Goal: Task Accomplishment & Management: Manage account settings

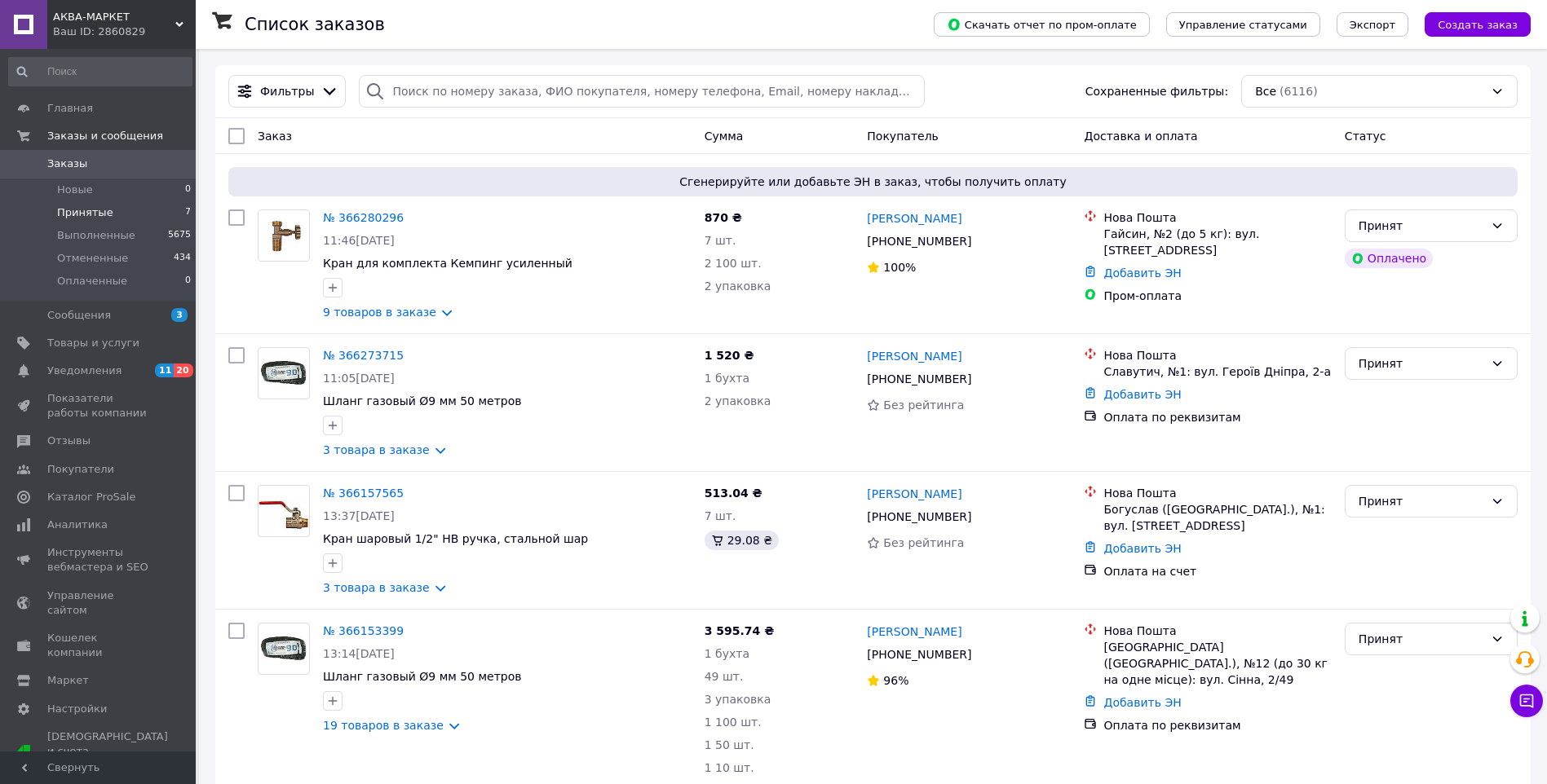
click at [91, 208] on span "Принятые" at bounding box center [85, 213] width 56 height 15
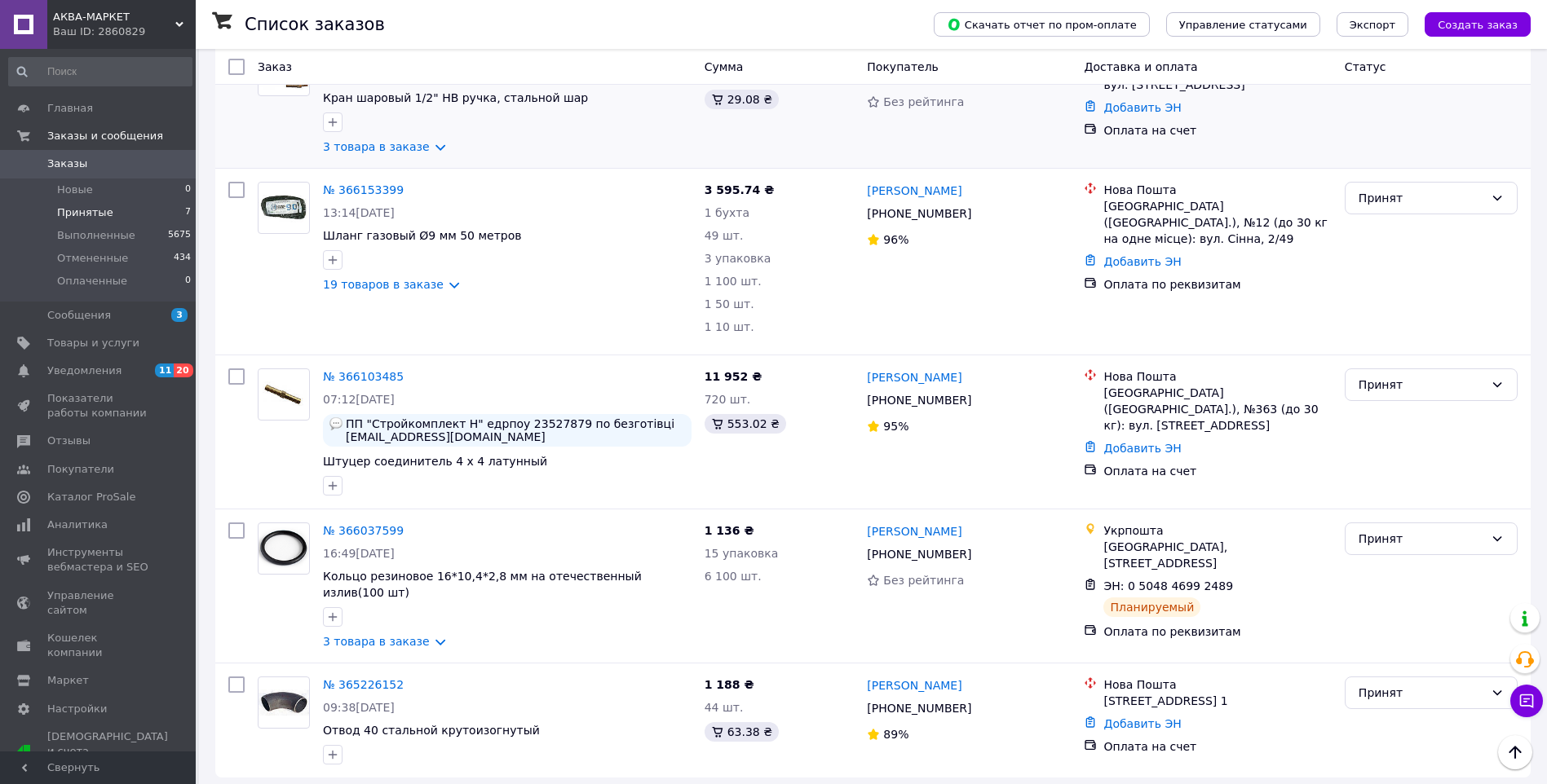
scroll to position [497, 0]
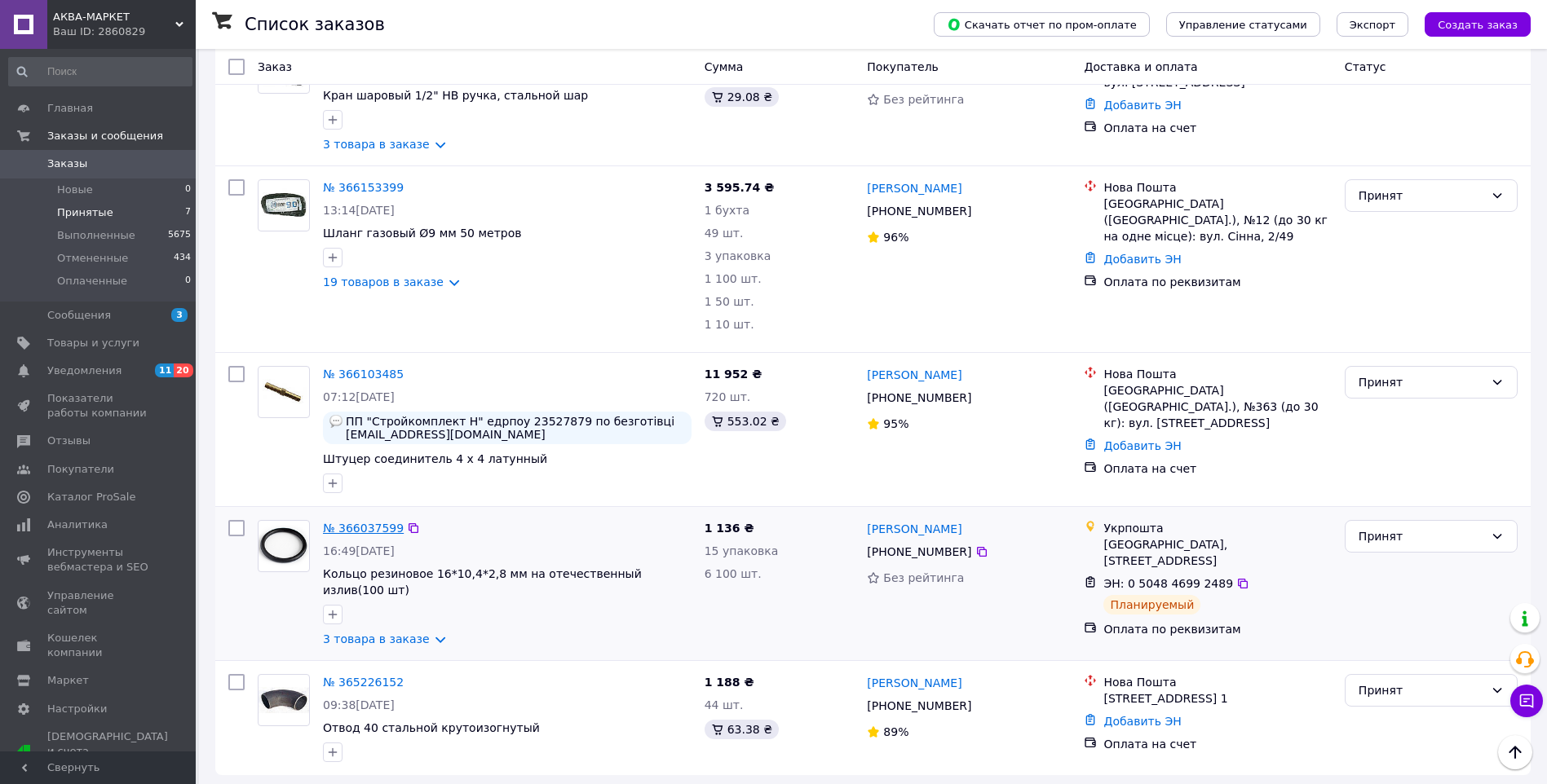
click at [378, 524] on link "№ 366037599" at bounding box center [364, 528] width 81 height 13
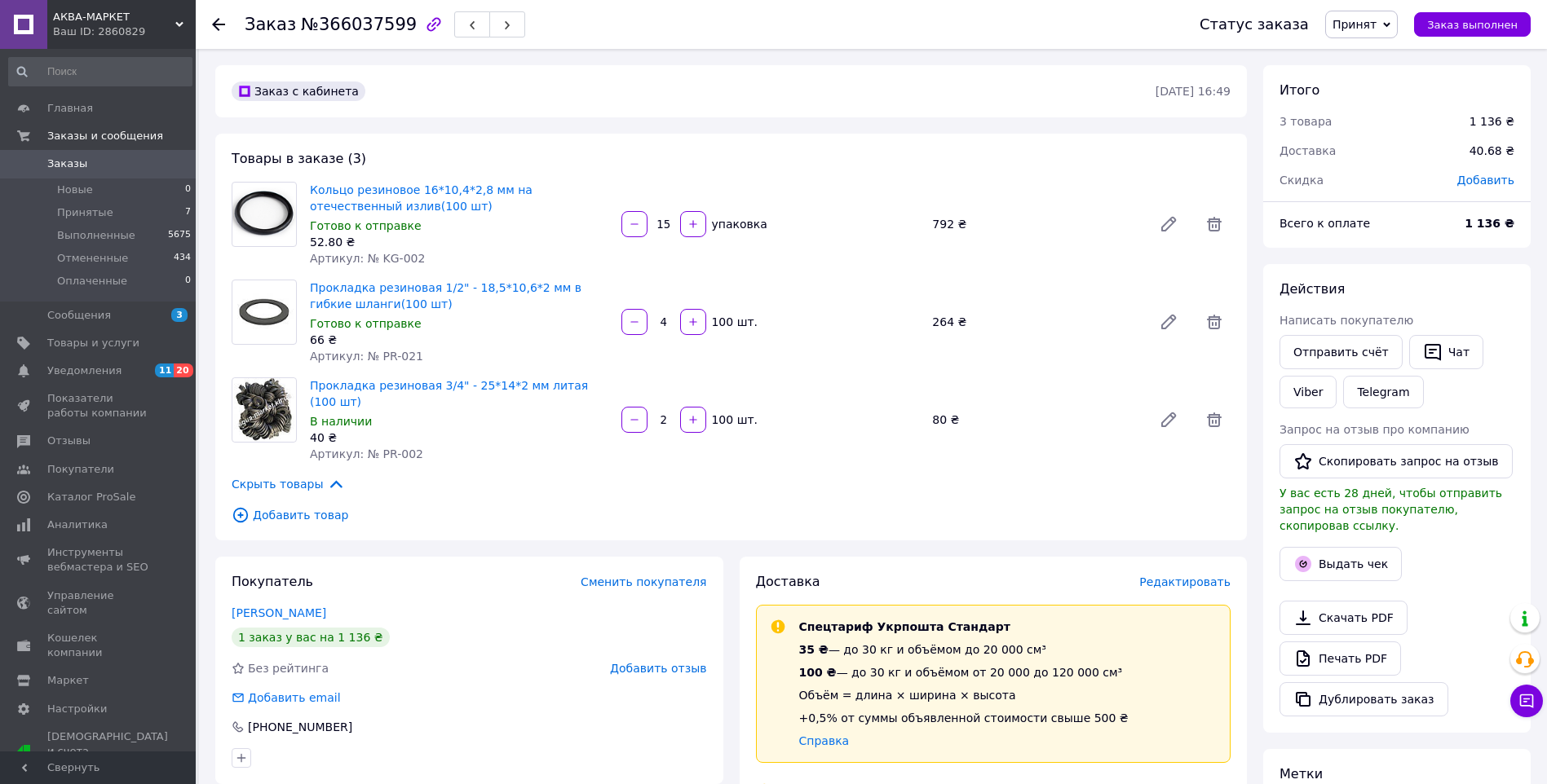
click at [219, 21] on icon at bounding box center [218, 24] width 13 height 13
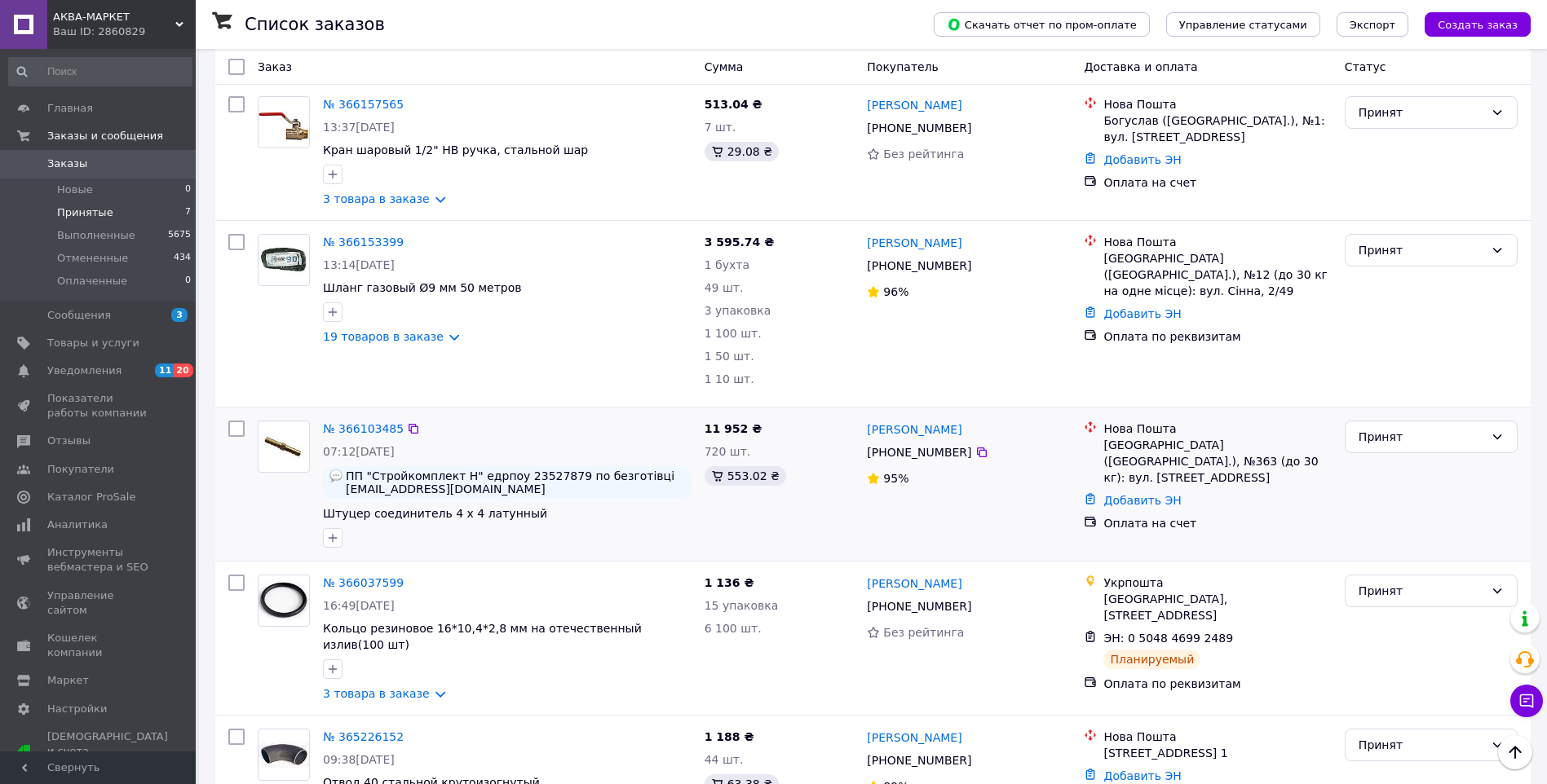
scroll to position [415, 0]
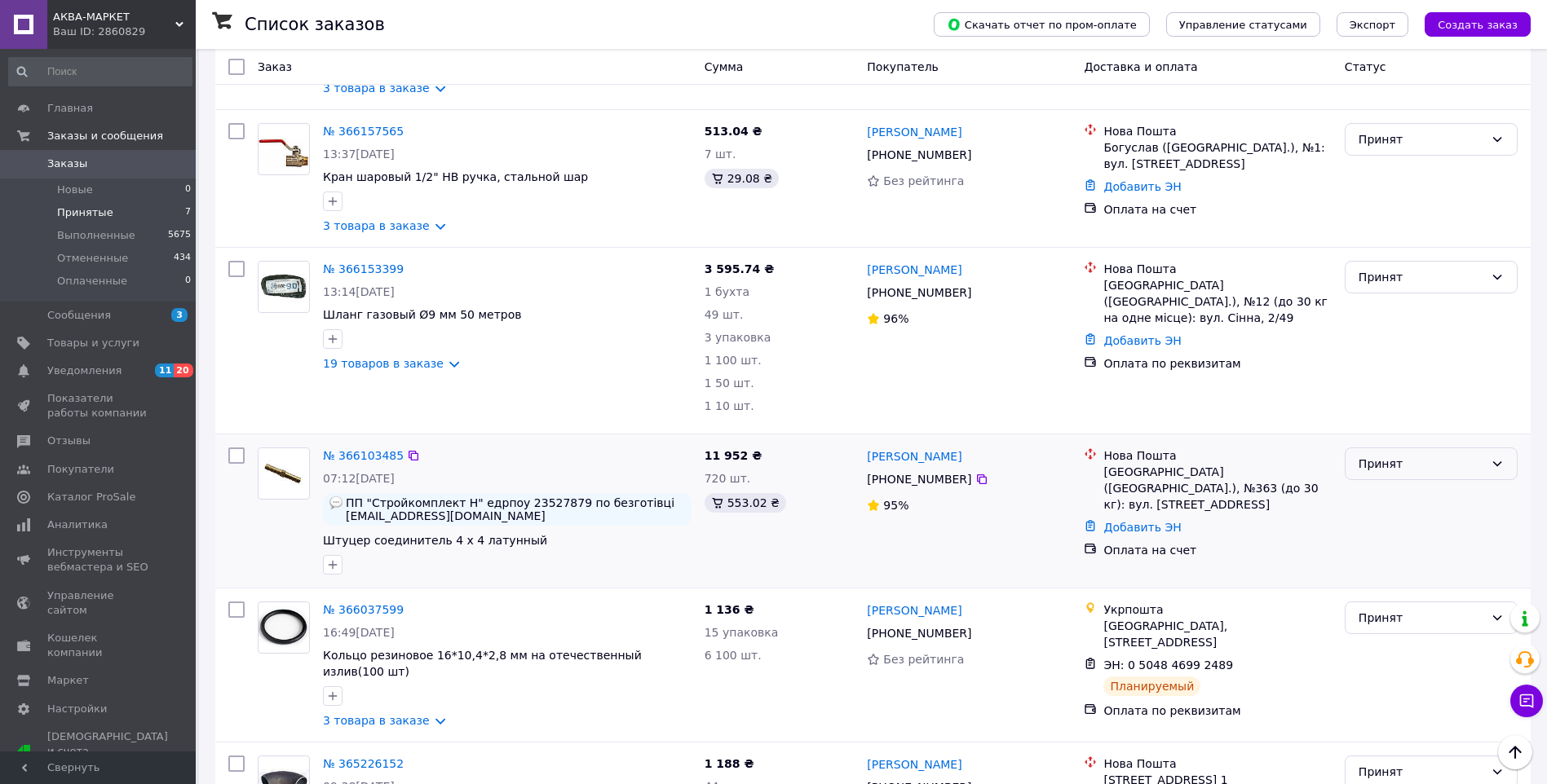
click at [1374, 463] on div "Принят" at bounding box center [1421, 463] width 125 height 18
click at [1376, 528] on li "Отменен" at bounding box center [1430, 530] width 171 height 30
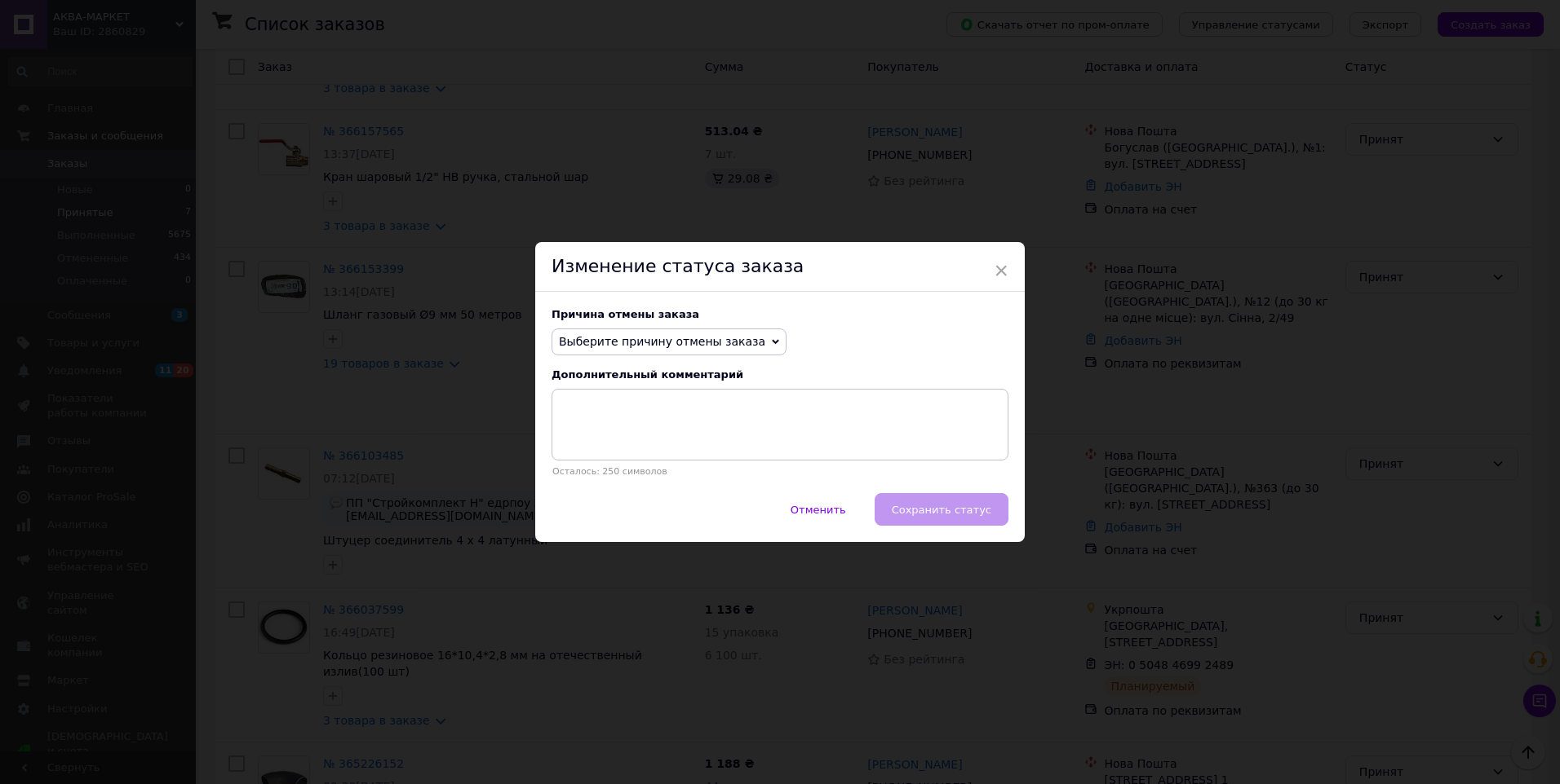
click at [729, 335] on span "Выберите причину отмены заказа" at bounding box center [662, 342] width 206 height 13
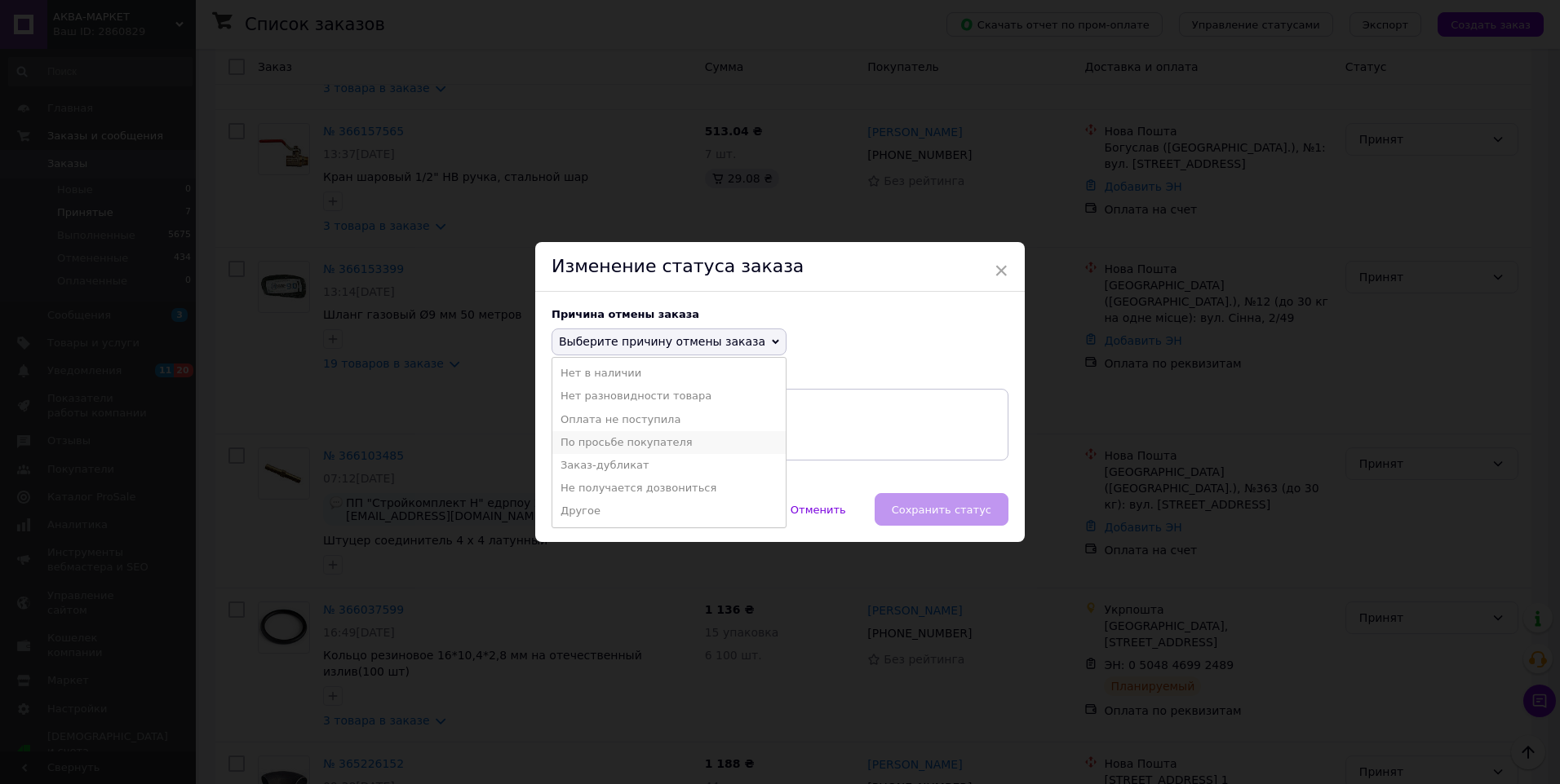
click at [629, 434] on li "По просьбе покупателя" at bounding box center [669, 442] width 233 height 23
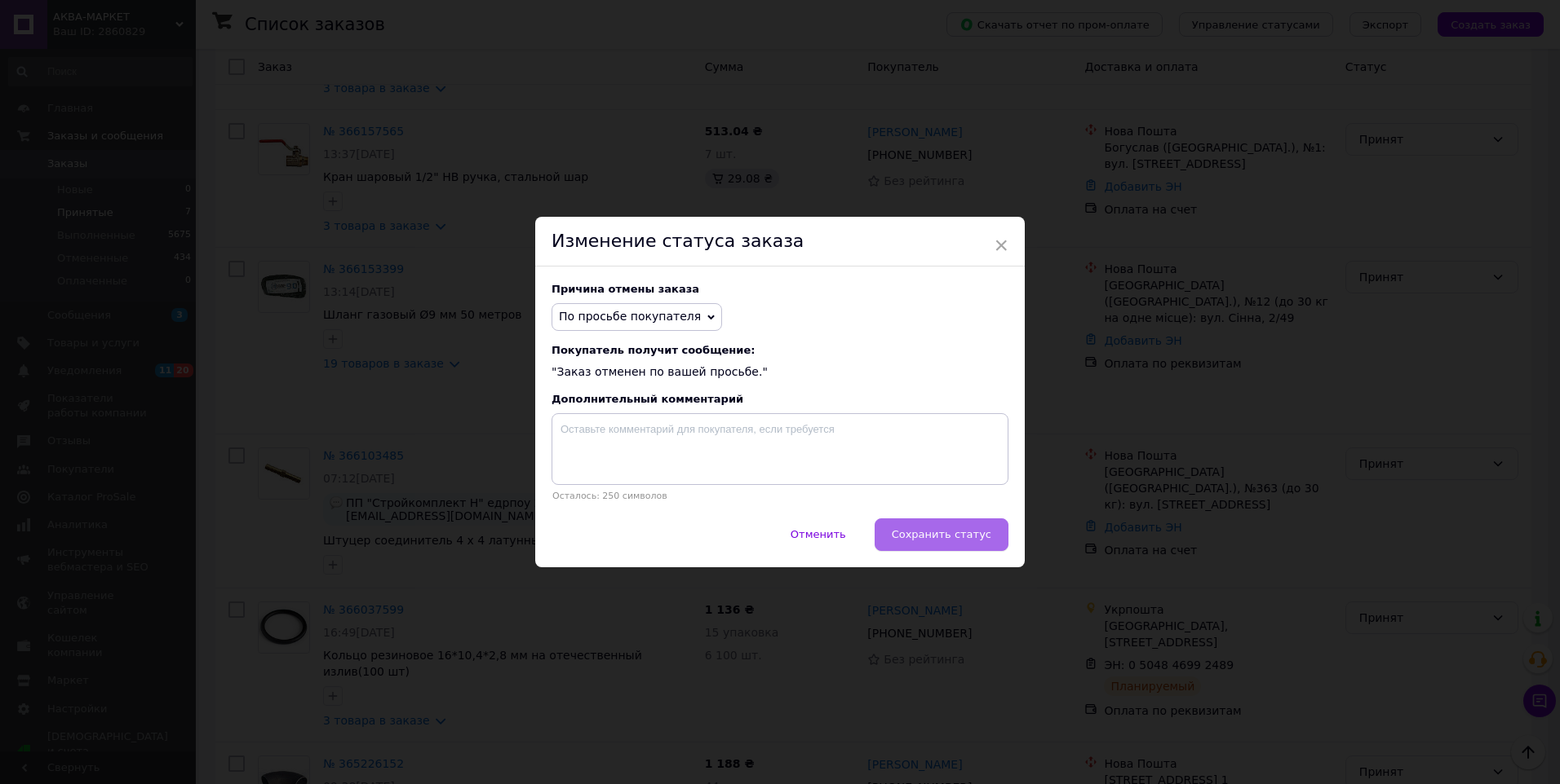
click at [929, 540] on span "Сохранить статус" at bounding box center [941, 534] width 100 height 12
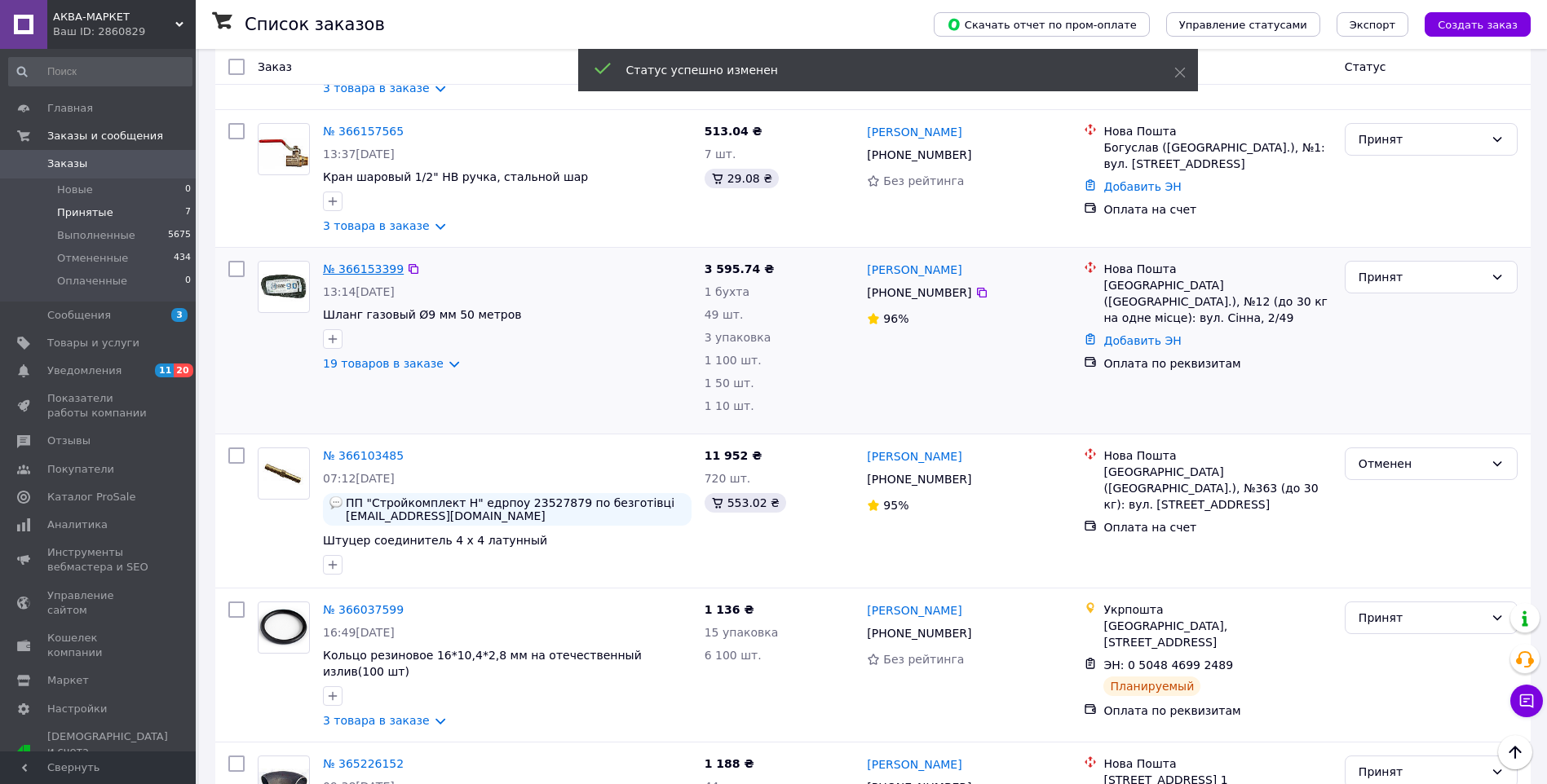
click at [371, 266] on link "№ 366153399" at bounding box center [364, 269] width 81 height 13
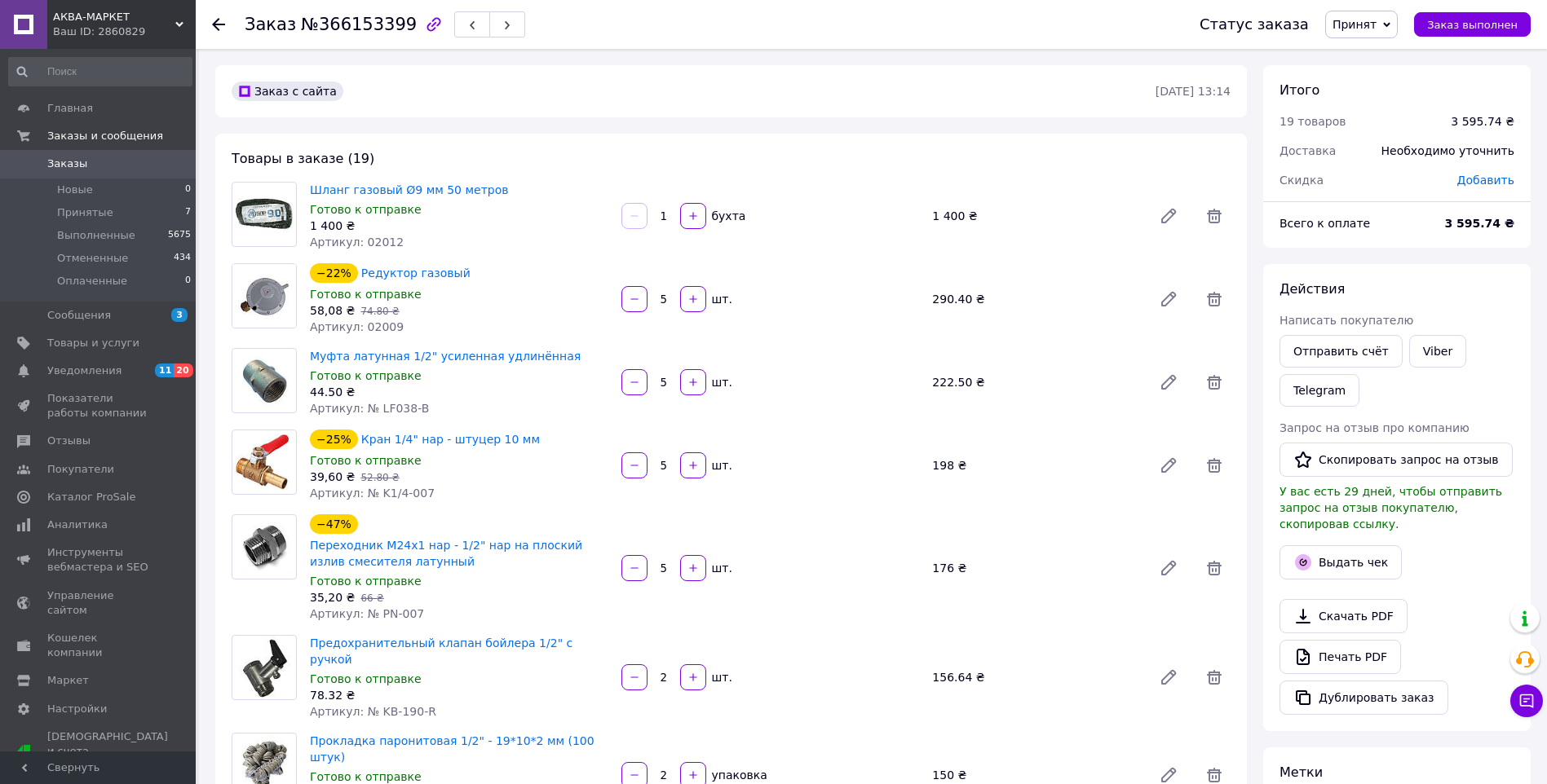
click at [216, 22] on use at bounding box center [218, 24] width 13 height 13
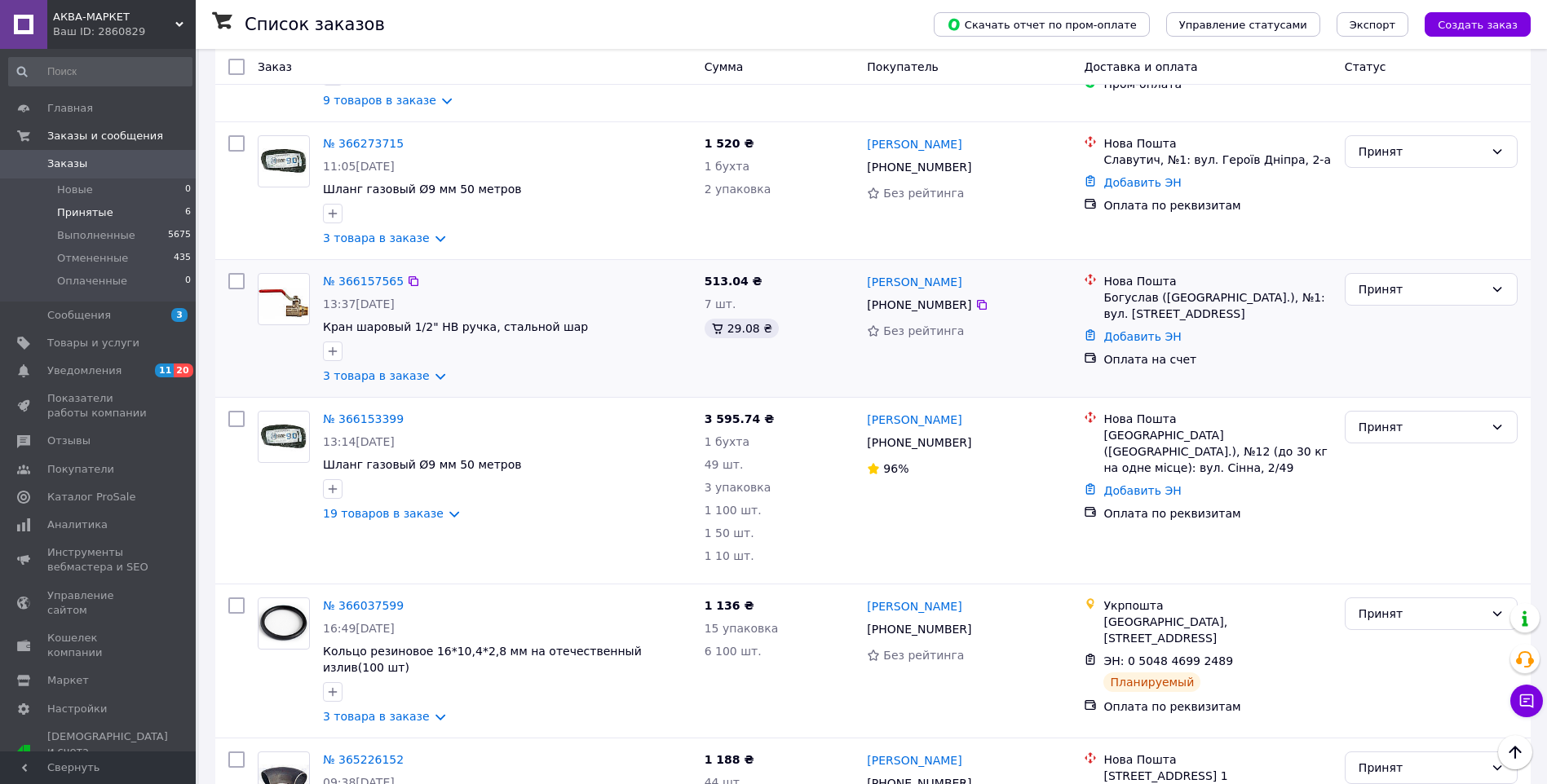
scroll to position [81, 0]
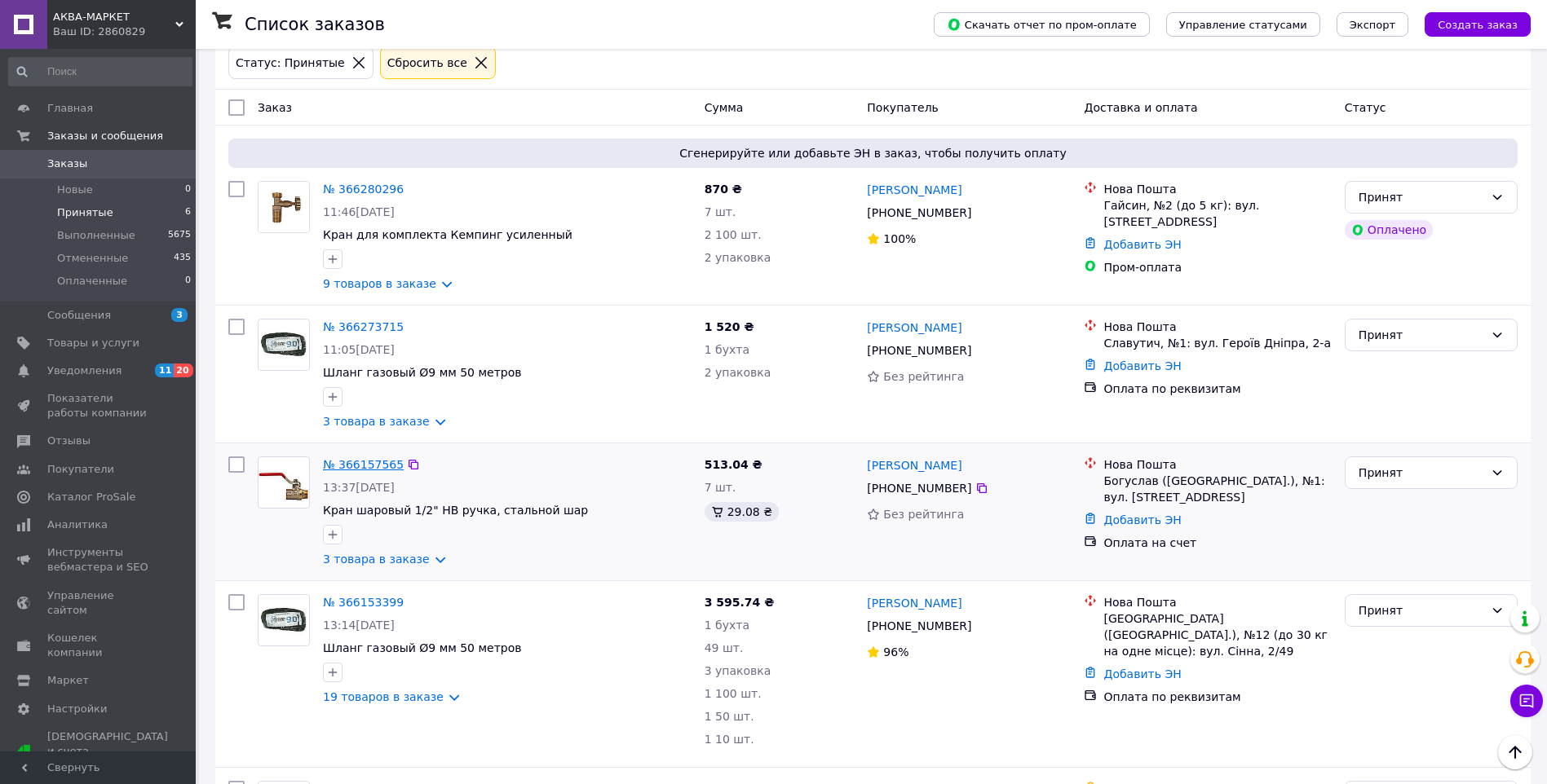
click at [352, 463] on link "№ 366157565" at bounding box center [364, 464] width 81 height 13
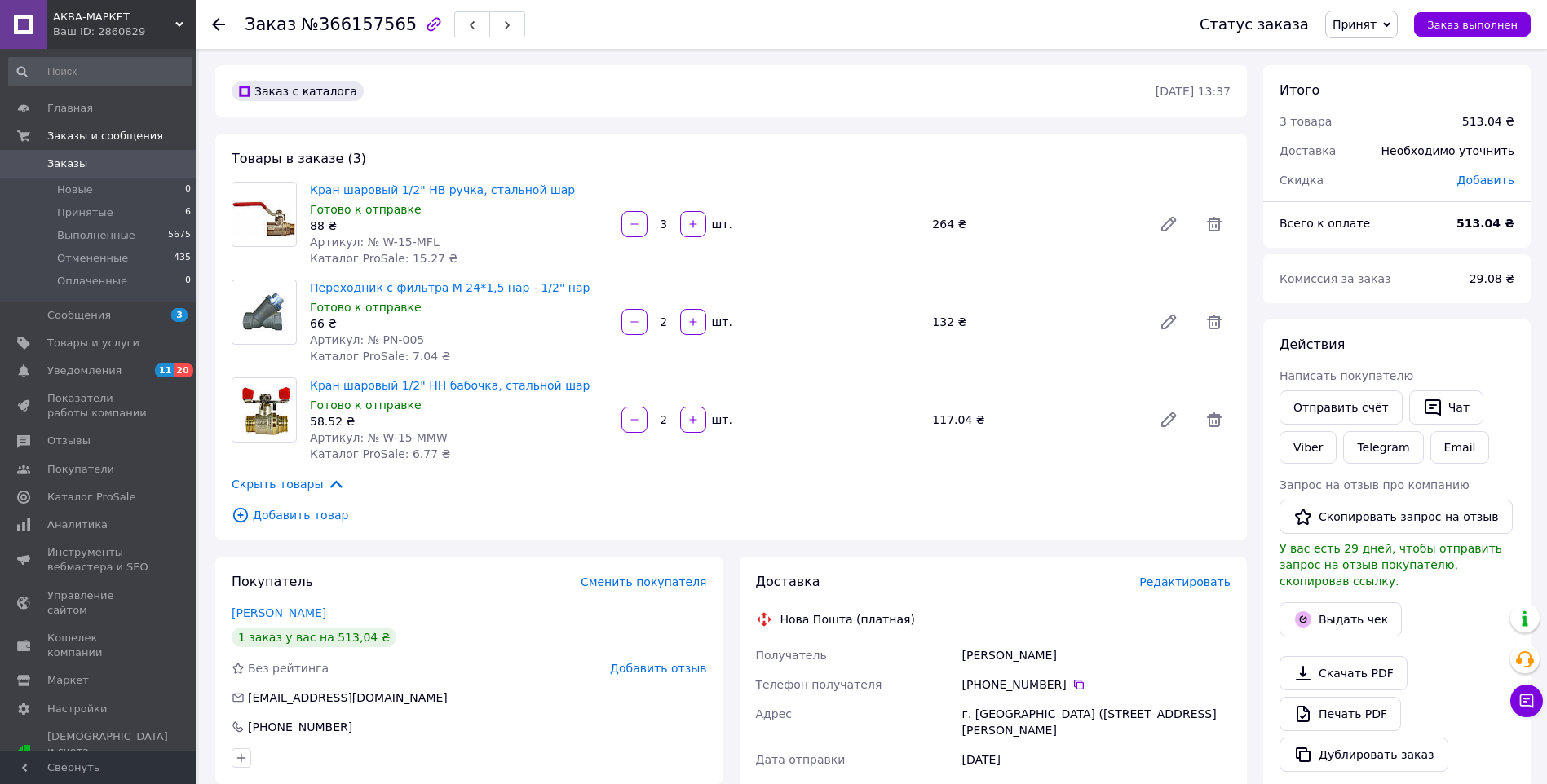
click at [221, 18] on div at bounding box center [218, 25] width 13 height 17
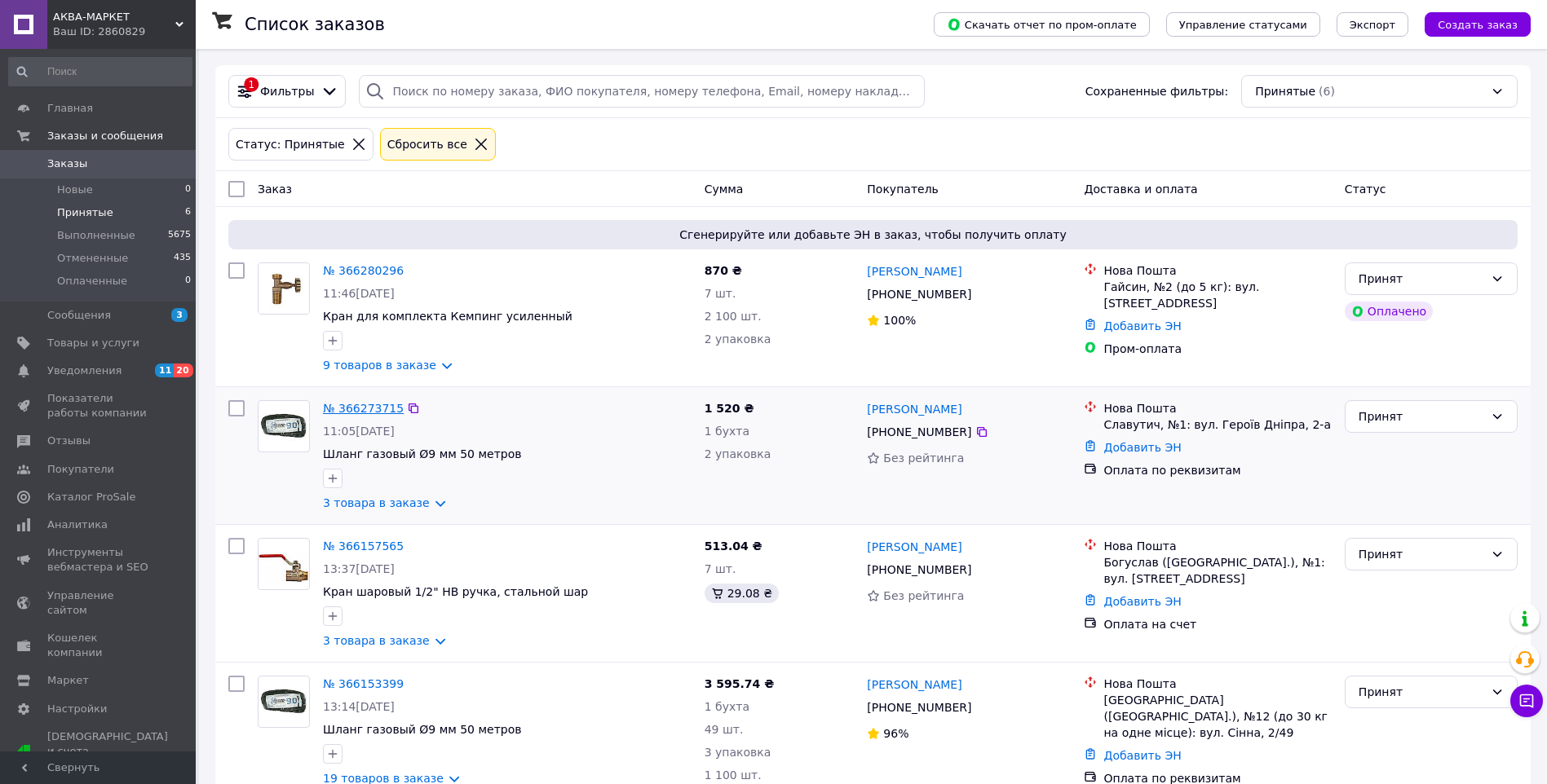
click at [372, 406] on link "№ 366273715" at bounding box center [364, 408] width 81 height 13
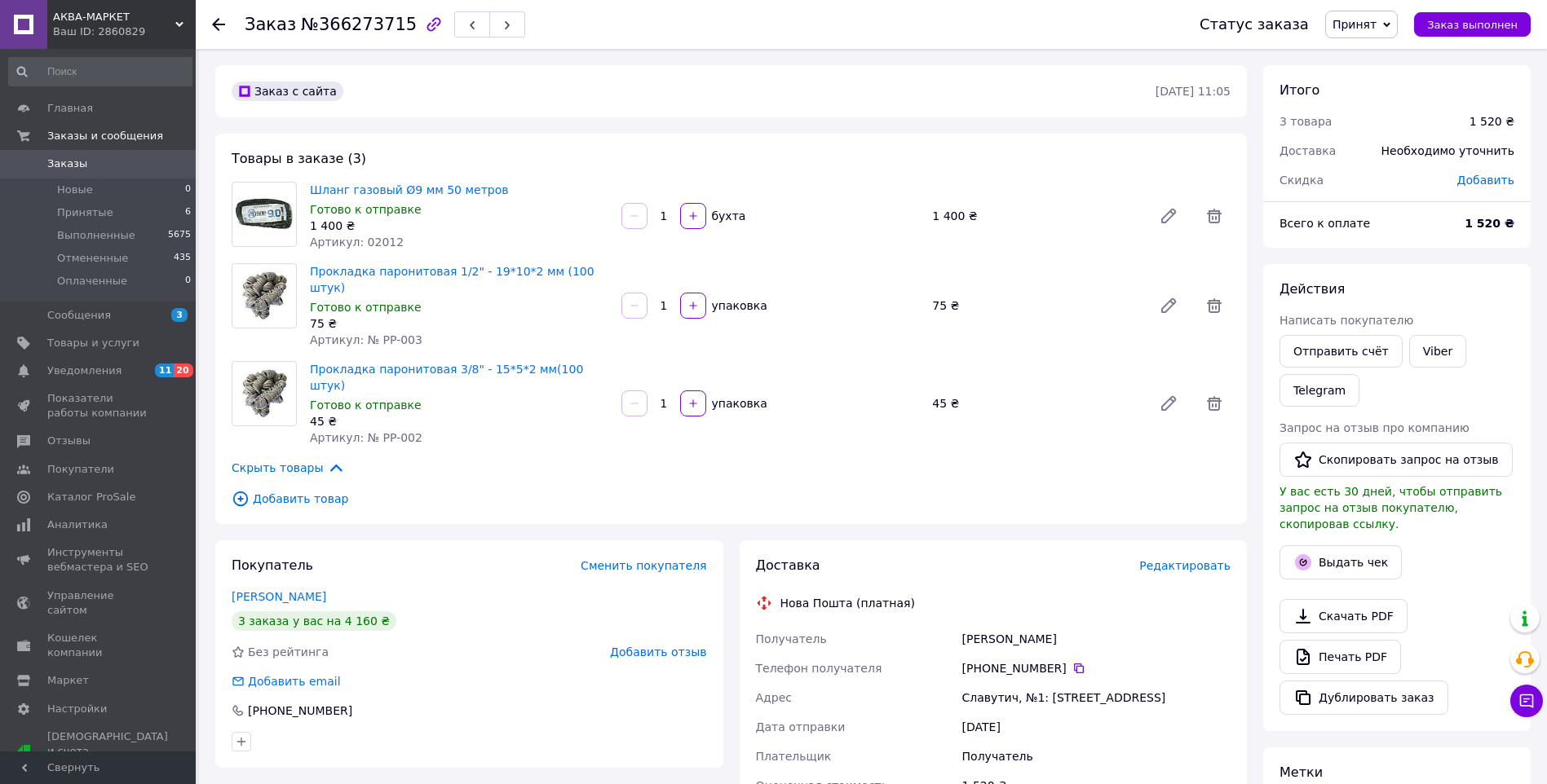
click at [212, 18] on icon at bounding box center [218, 24] width 13 height 13
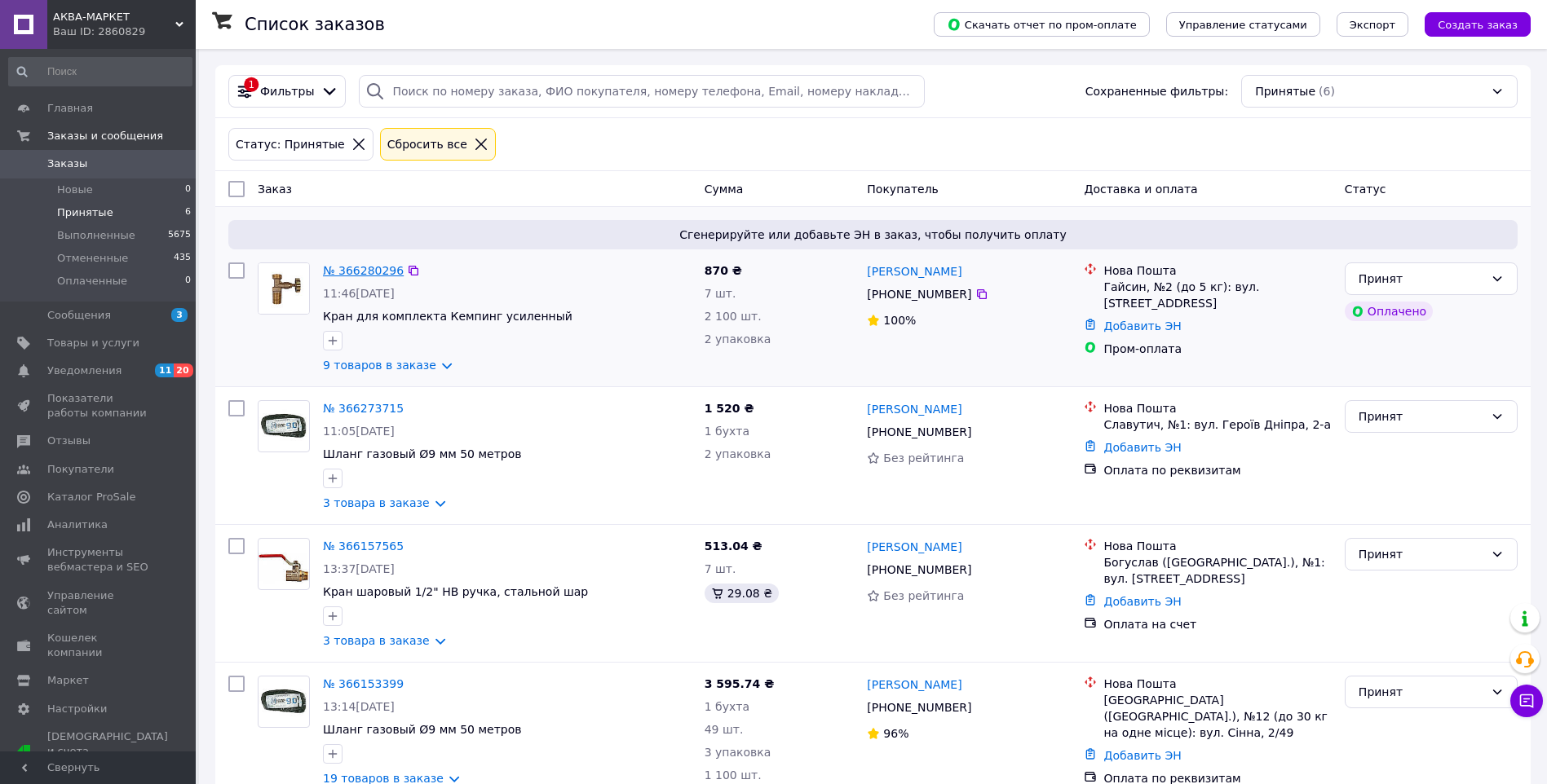
click at [375, 267] on link "№ 366280296" at bounding box center [364, 271] width 81 height 13
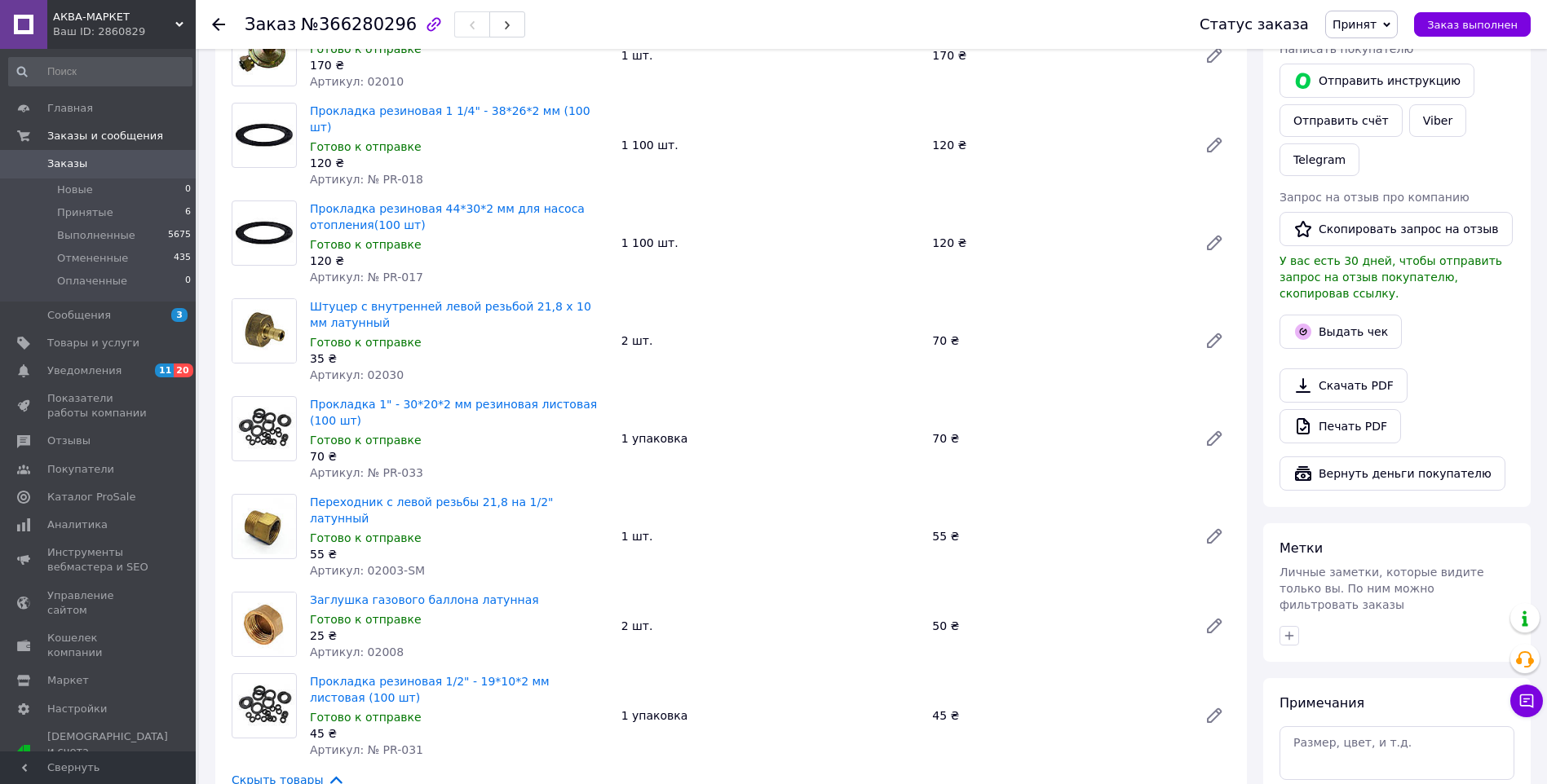
scroll to position [326, 0]
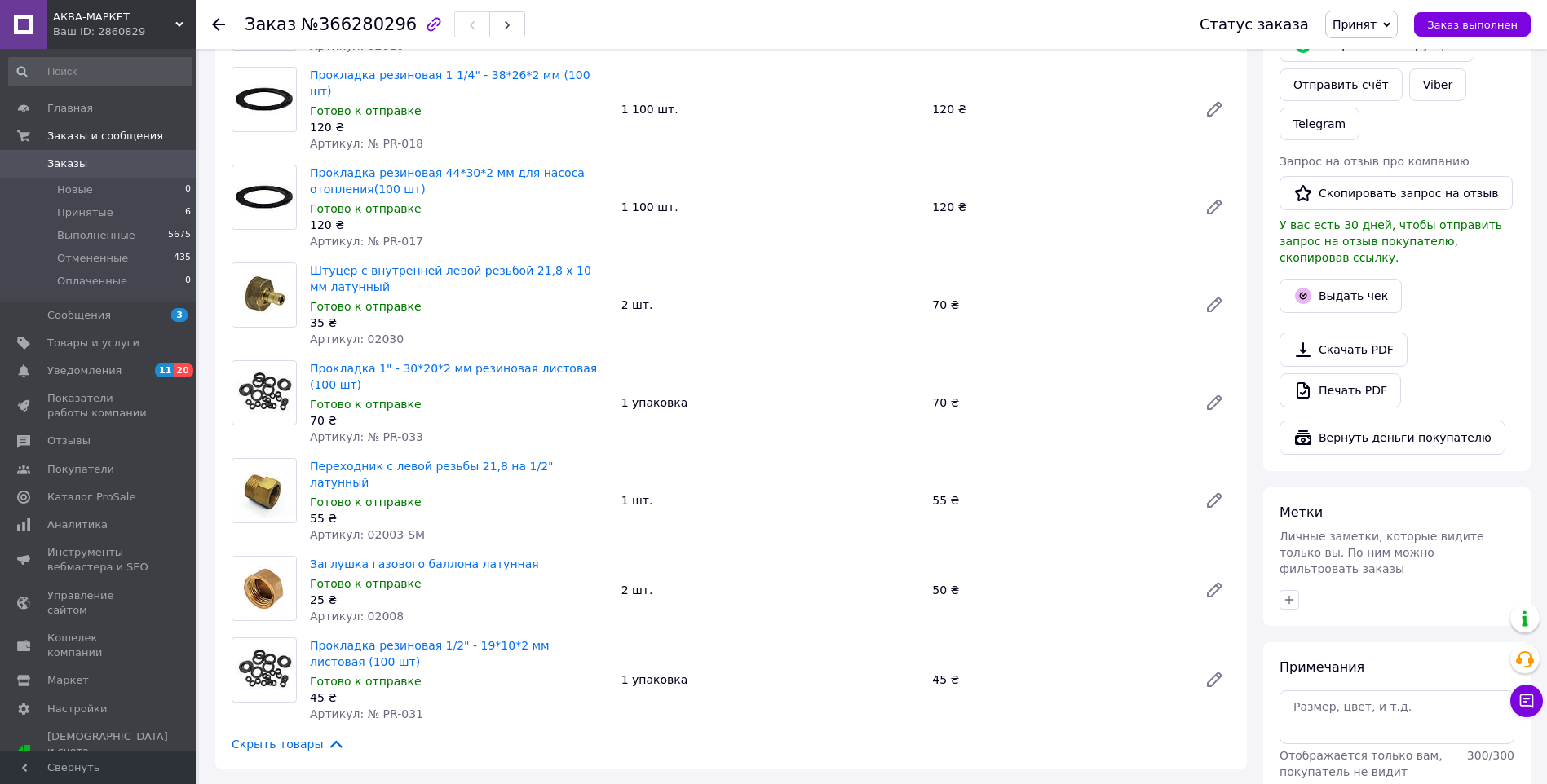
click at [215, 18] on icon at bounding box center [218, 24] width 13 height 13
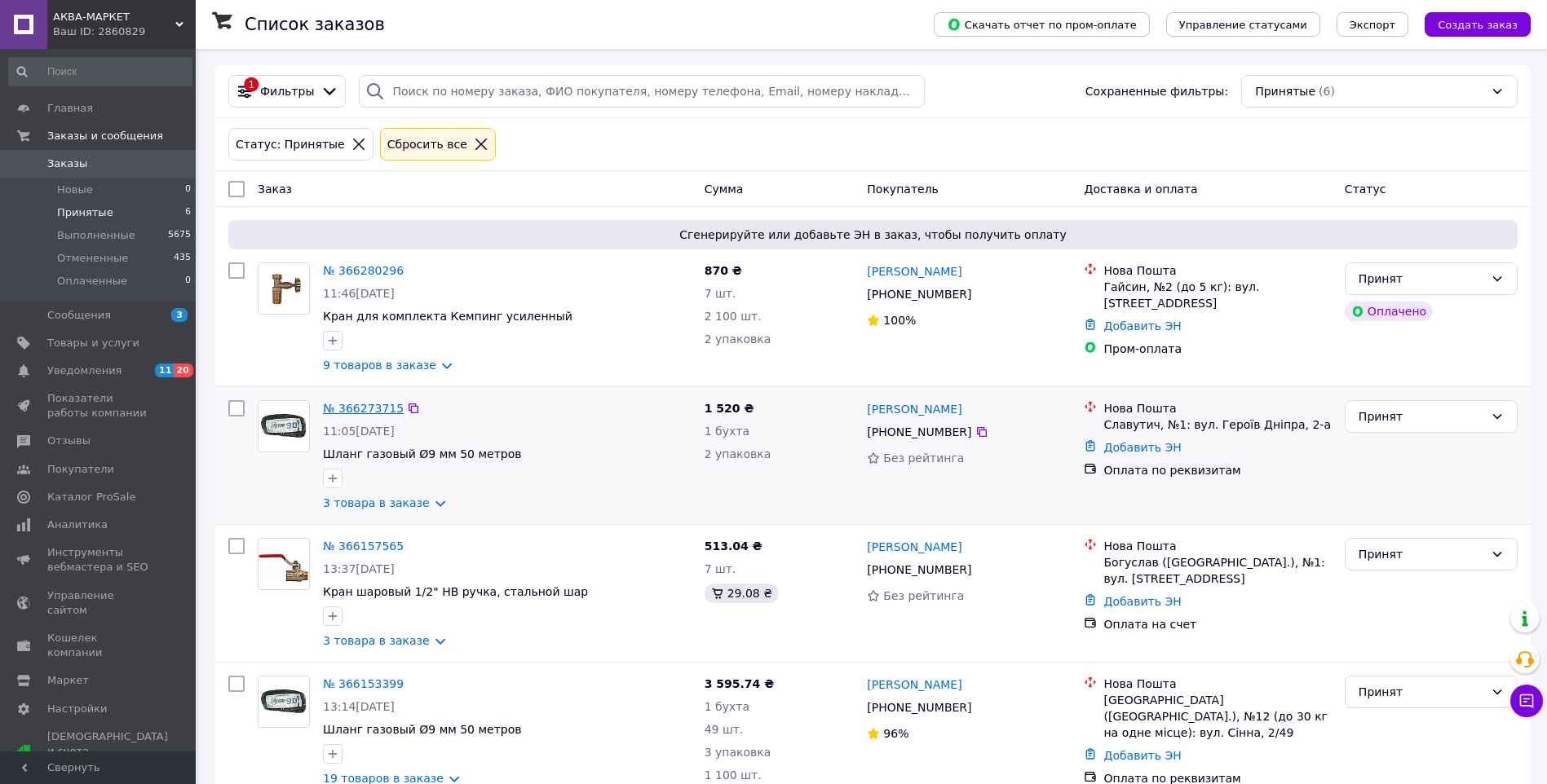
click at [355, 408] on link "№ 366273715" at bounding box center [364, 408] width 81 height 13
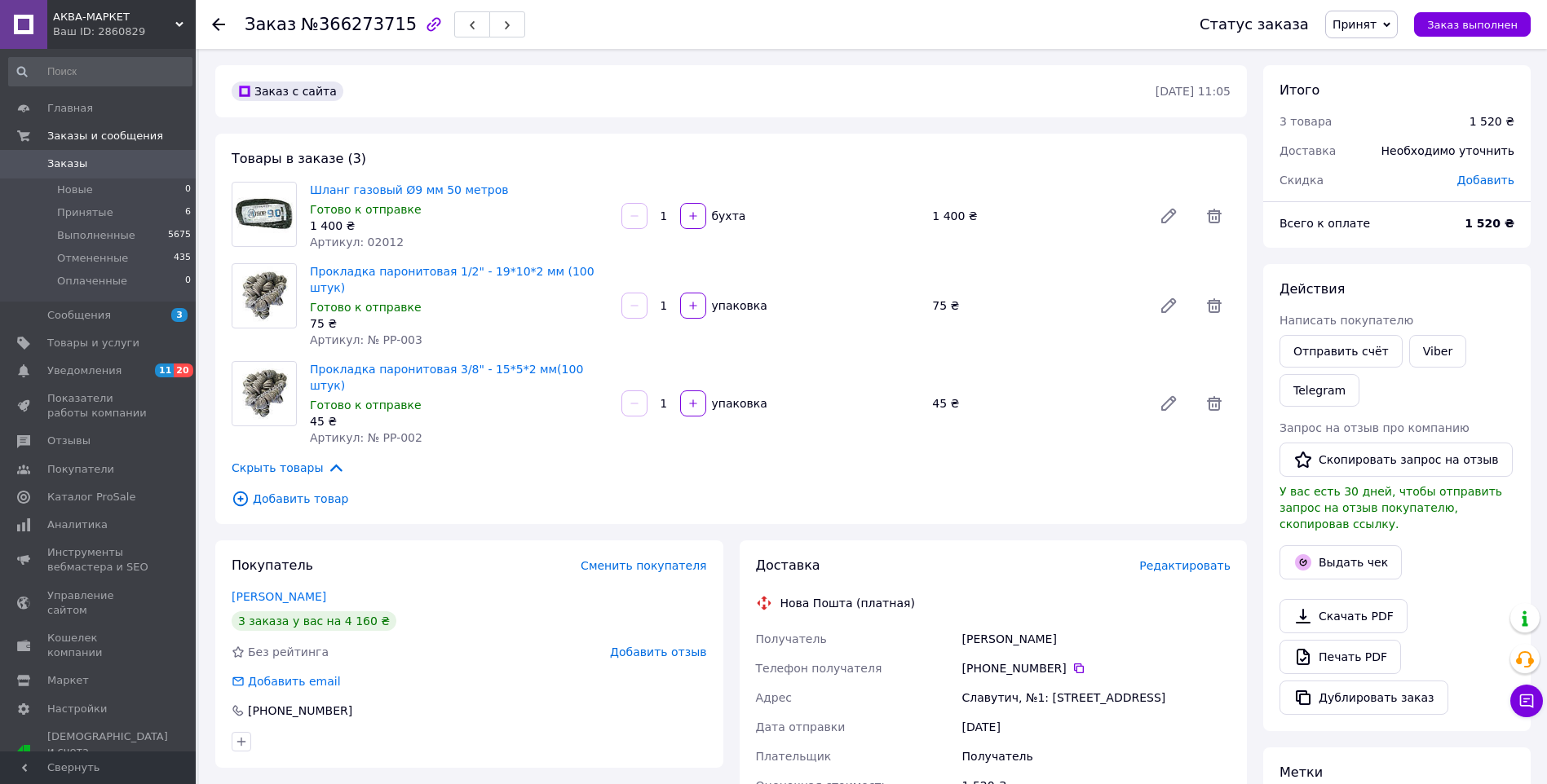
click at [216, 21] on use at bounding box center [218, 24] width 13 height 13
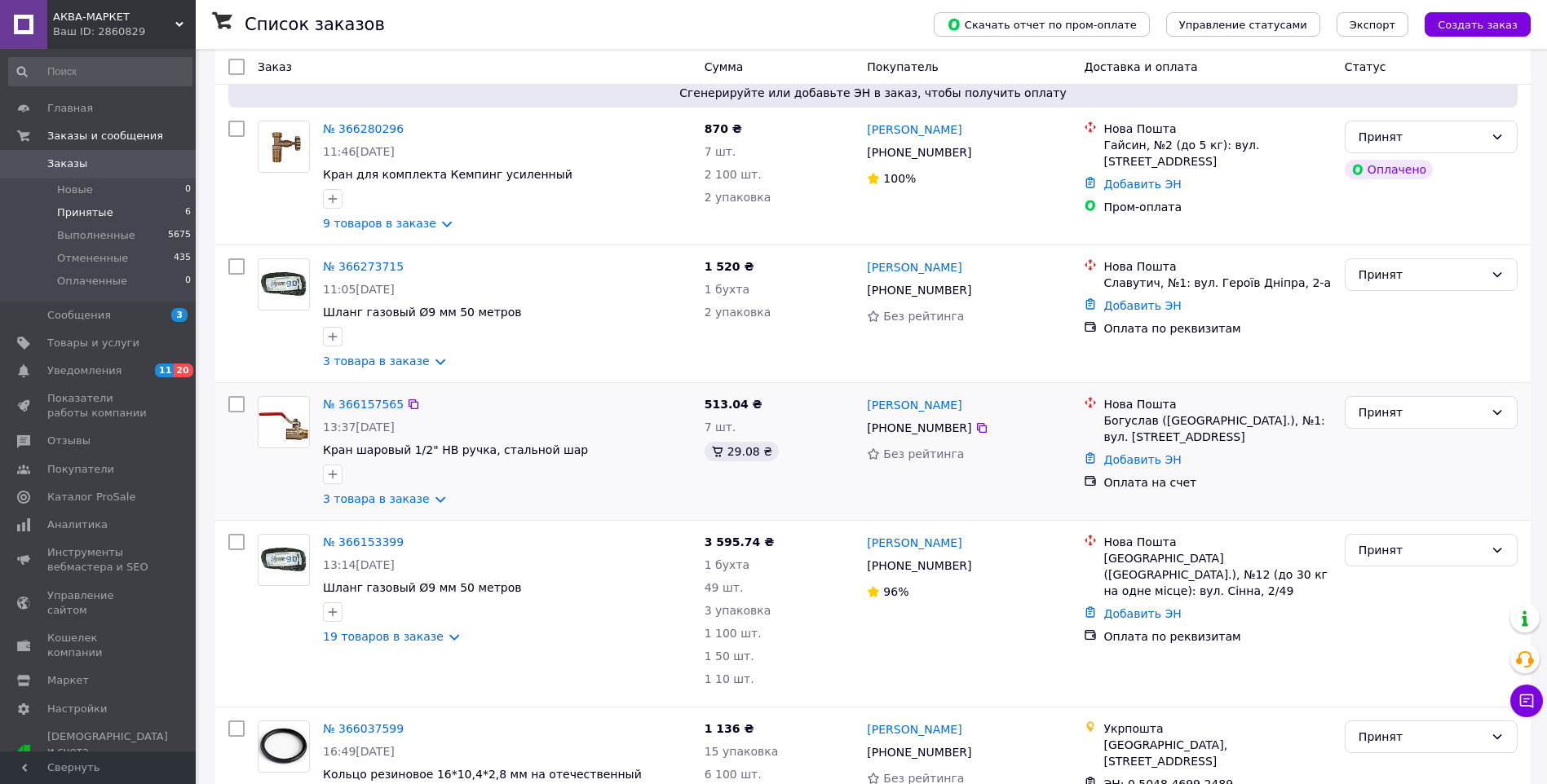
scroll to position [163, 0]
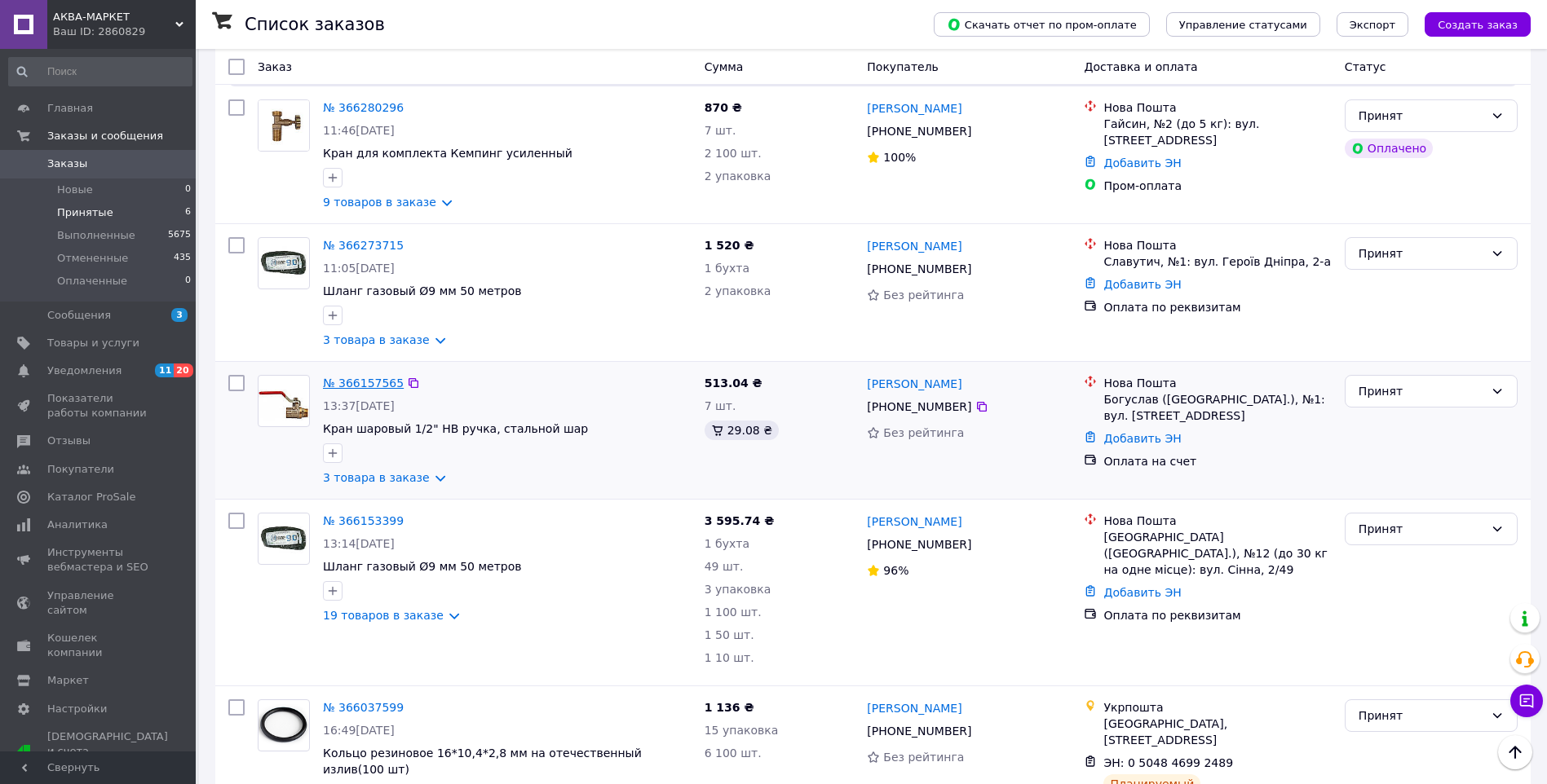
click at [354, 378] on link "№ 366157565" at bounding box center [364, 383] width 81 height 13
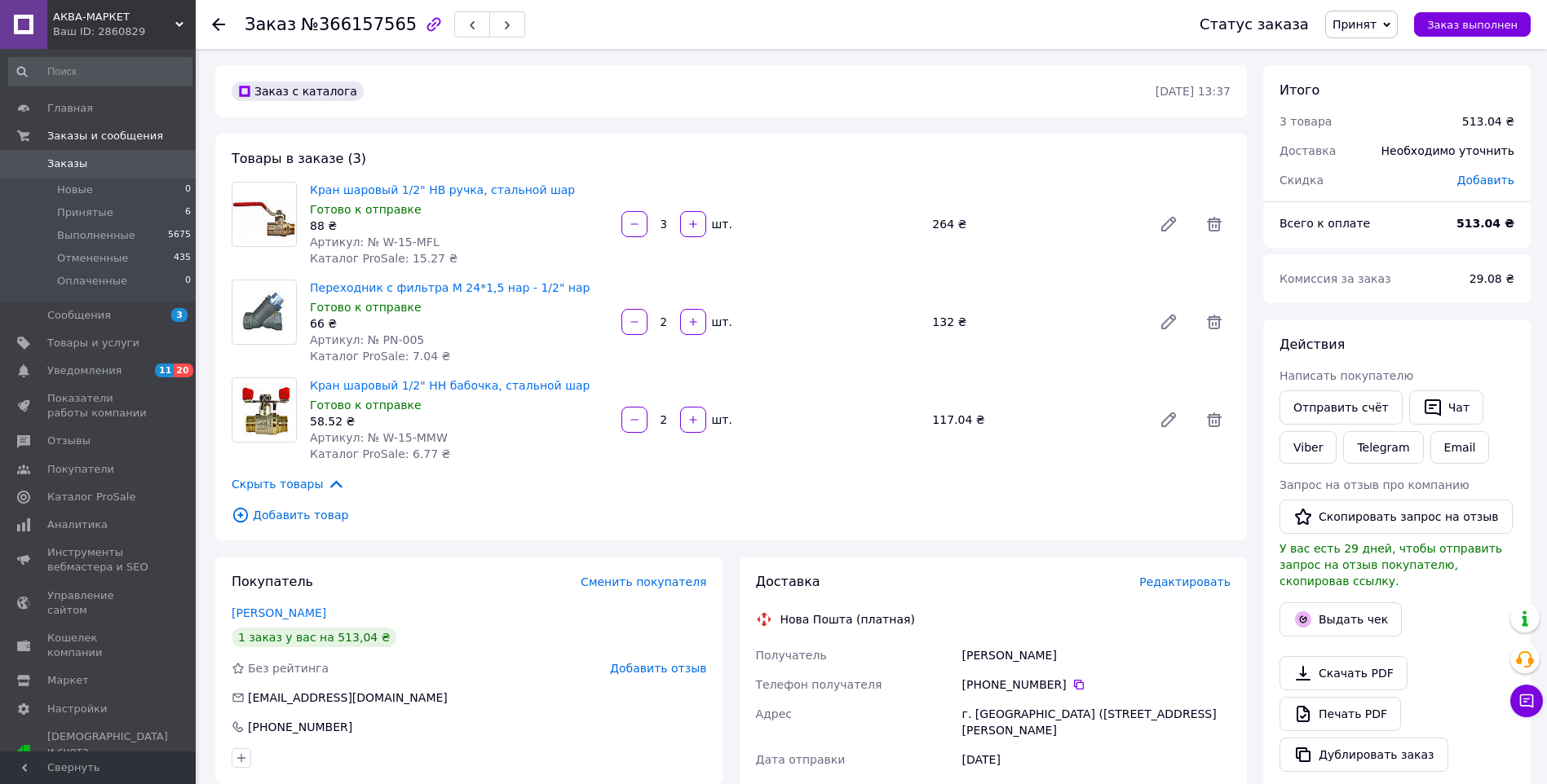
click at [214, 21] on icon at bounding box center [218, 24] width 13 height 13
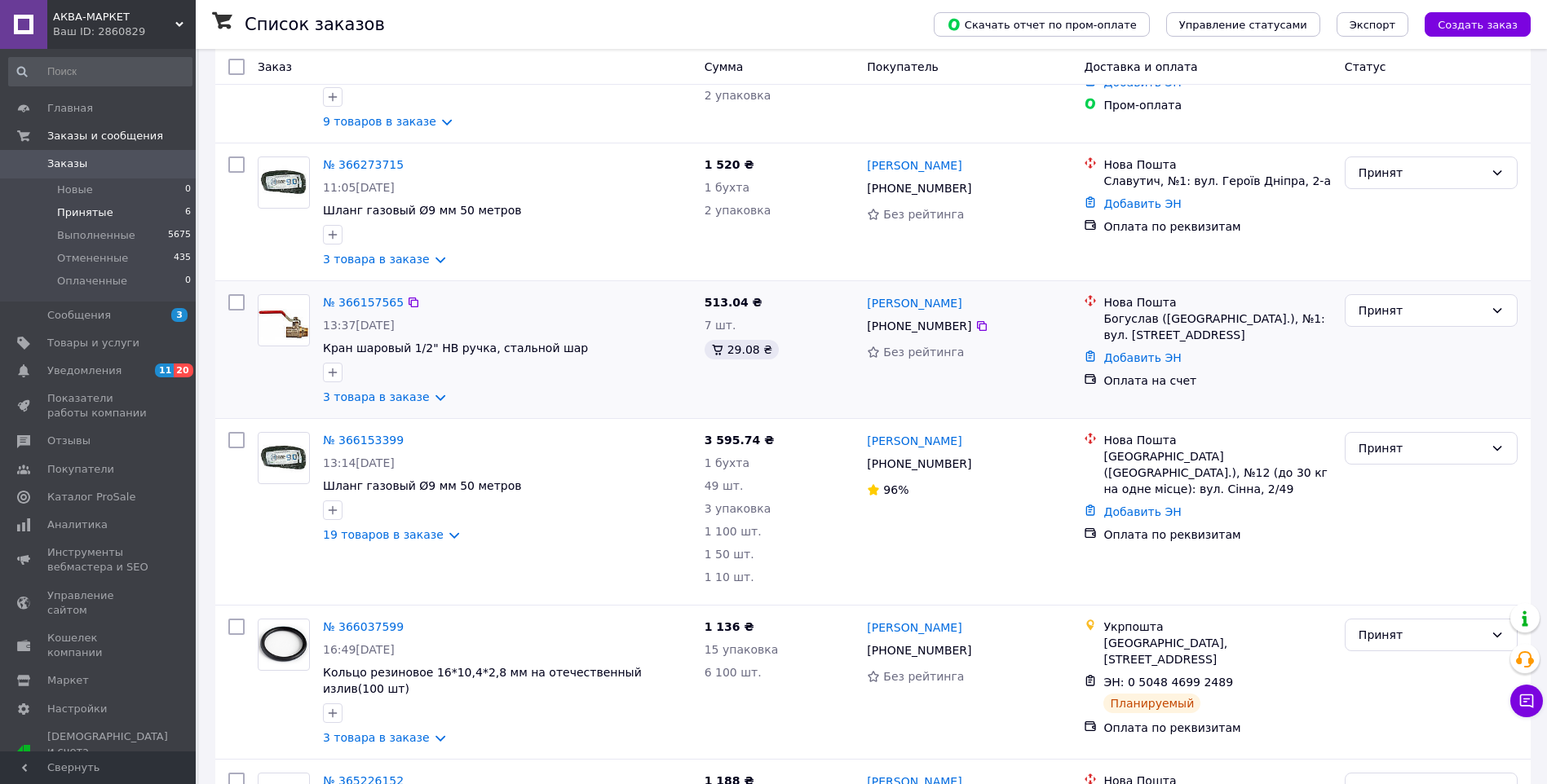
scroll to position [244, 0]
click at [366, 434] on link "№ 366153399" at bounding box center [364, 439] width 81 height 13
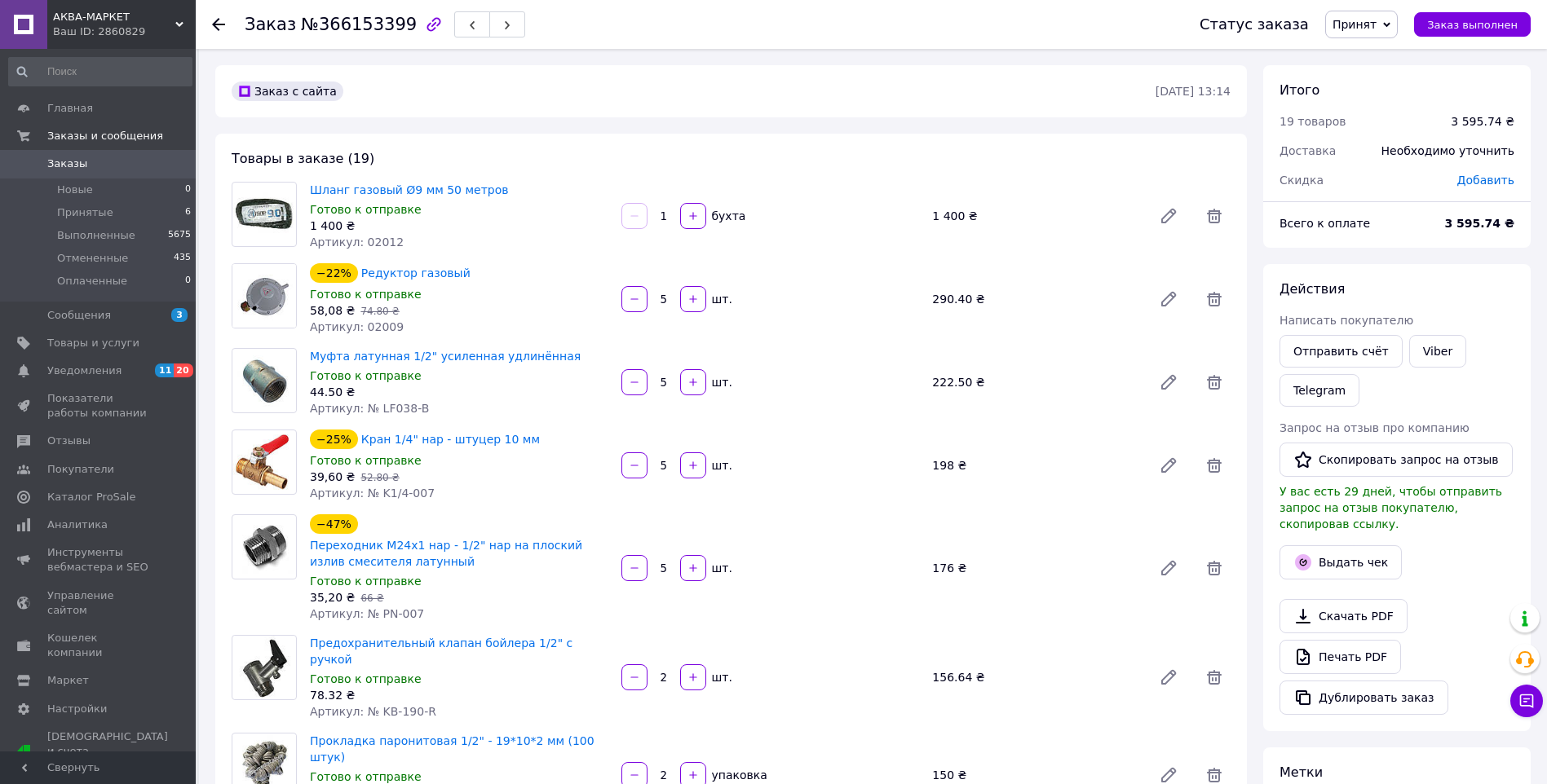
click at [217, 18] on icon at bounding box center [218, 24] width 13 height 13
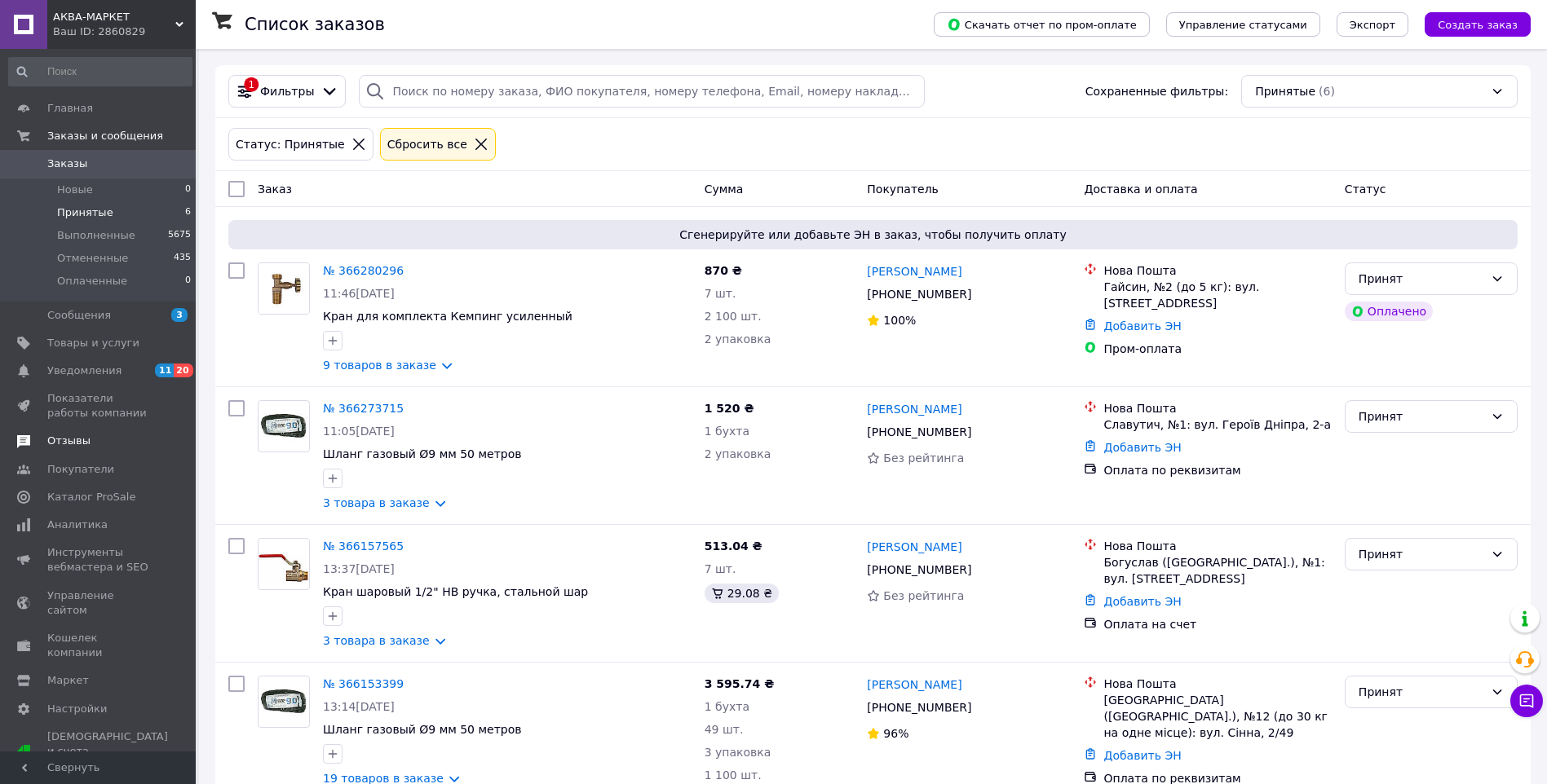
click at [68, 434] on span "Отзывы" at bounding box center [68, 441] width 43 height 15
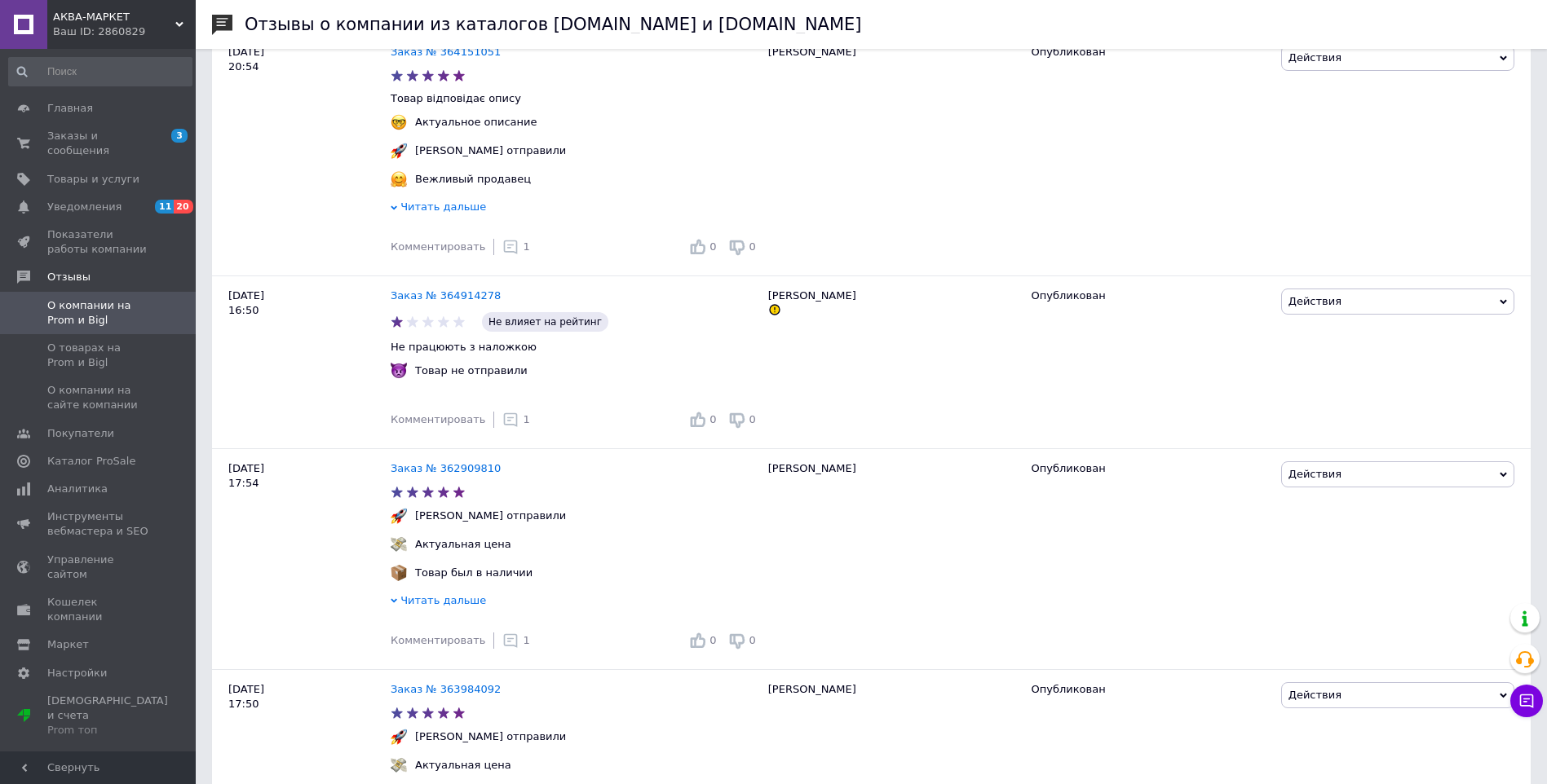
scroll to position [489, 0]
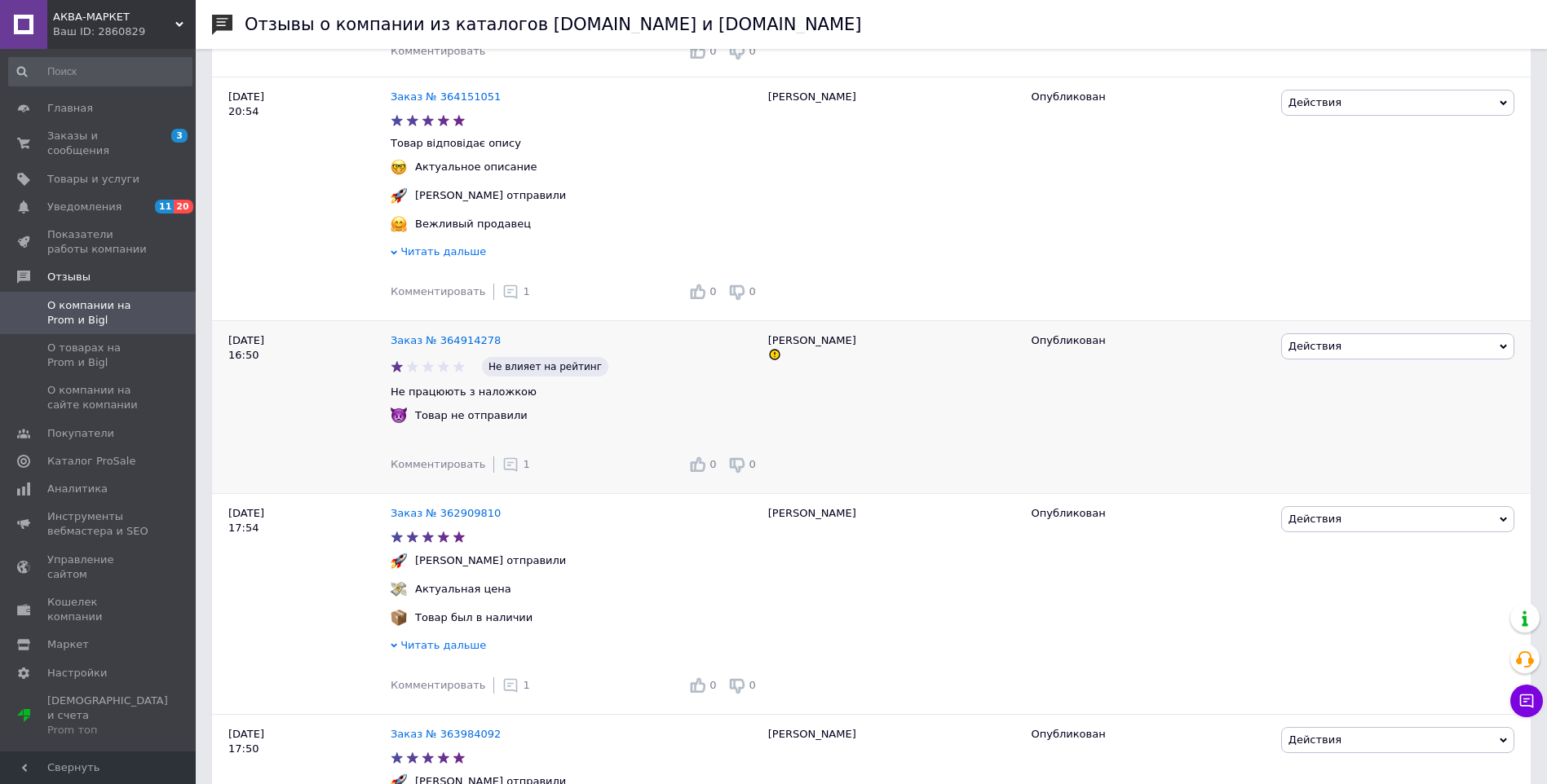
click at [502, 467] on icon at bounding box center [510, 464] width 17 height 17
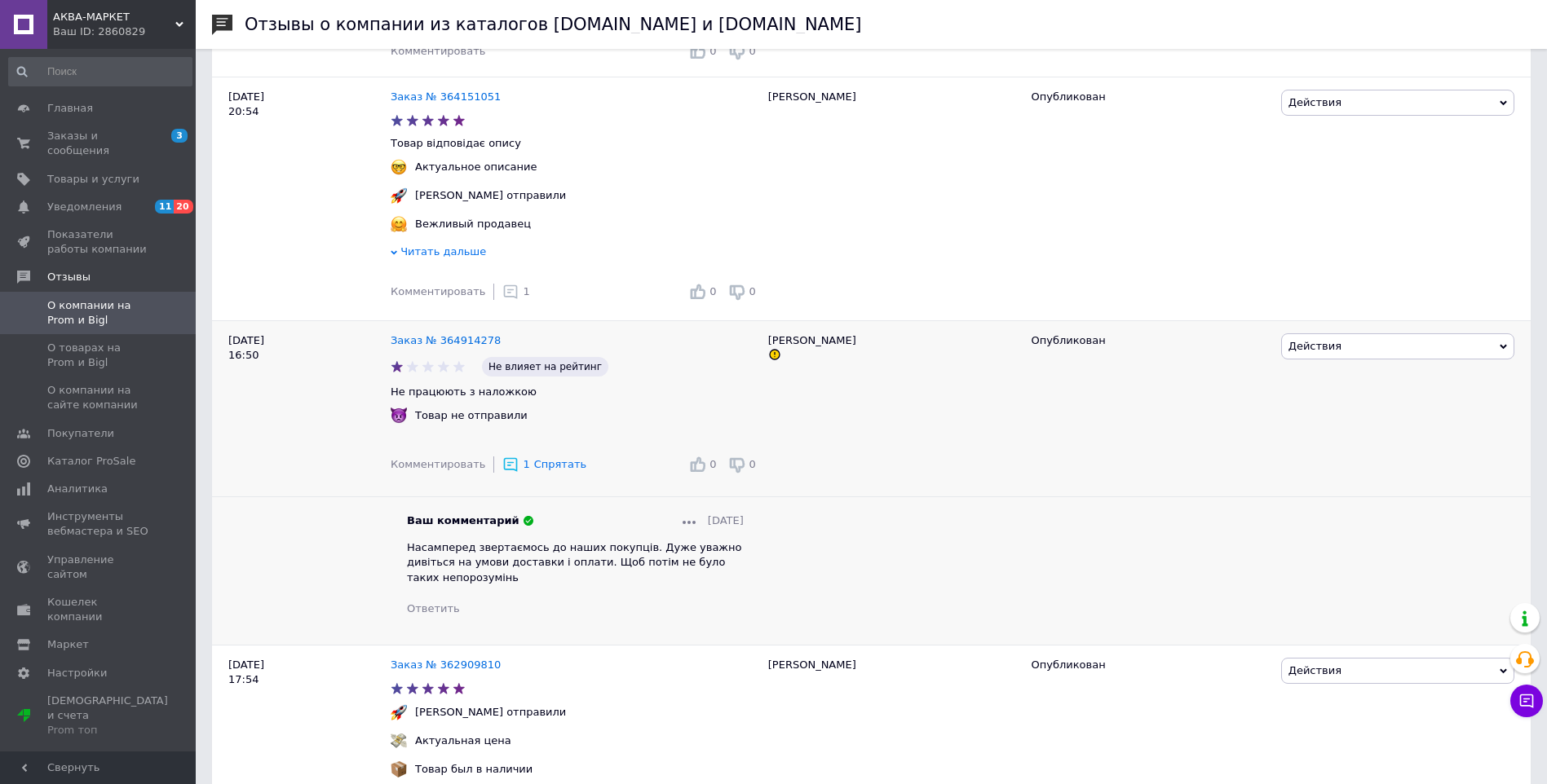
click at [555, 464] on span "Спрятать" at bounding box center [561, 464] width 53 height 12
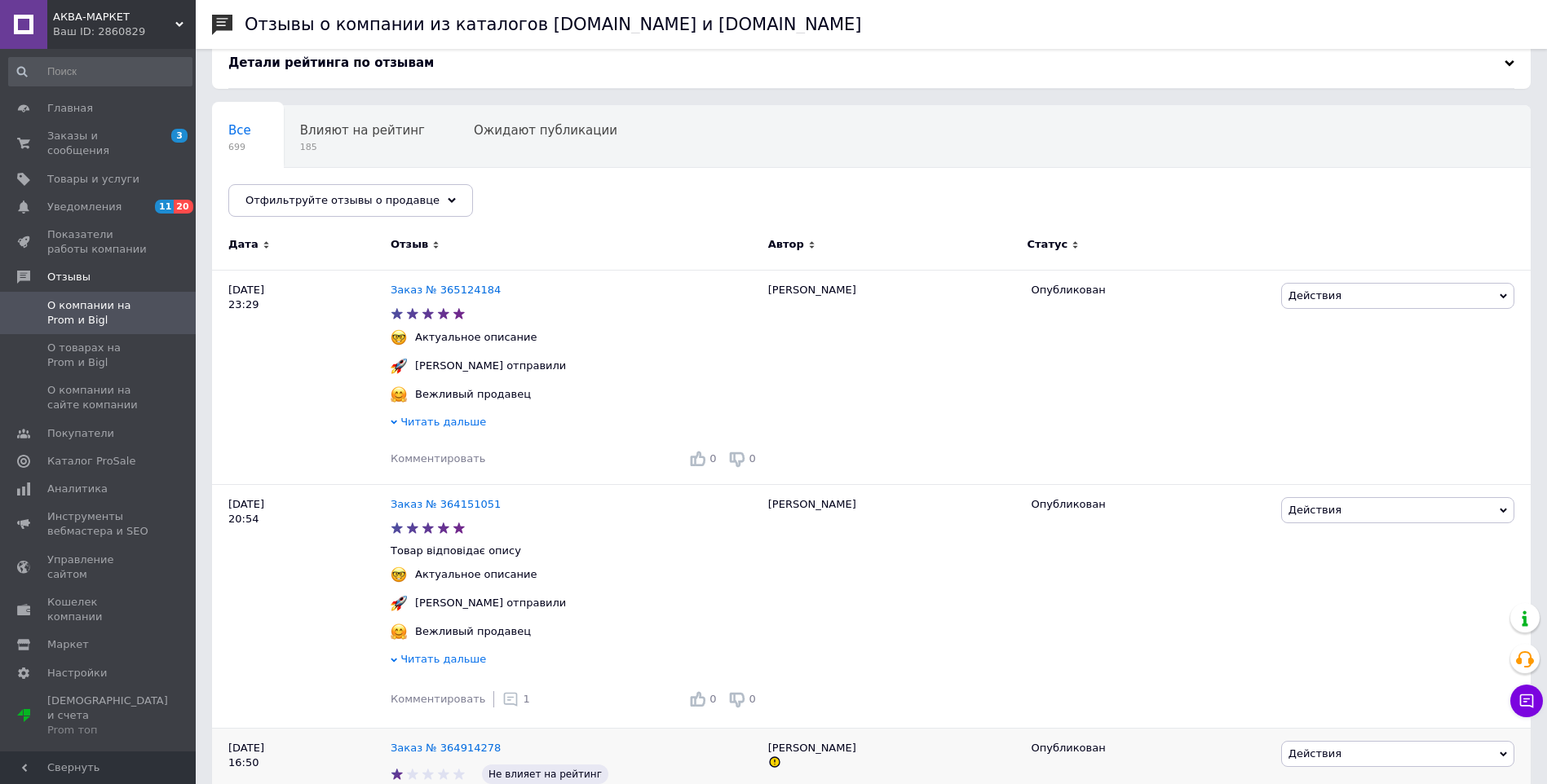
scroll to position [0, 0]
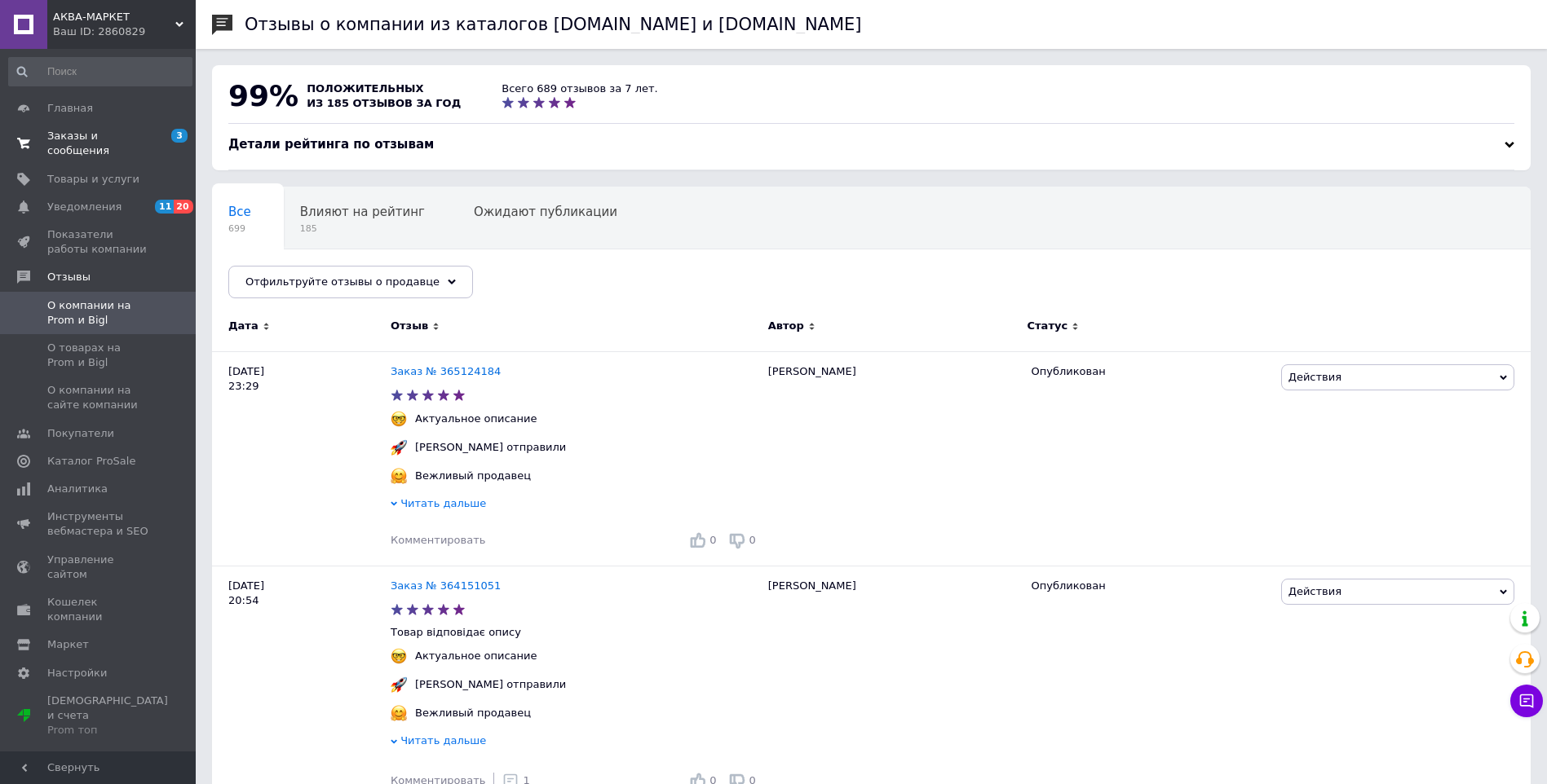
click at [120, 131] on span "Заказы и сообщения" at bounding box center [99, 144] width 103 height 30
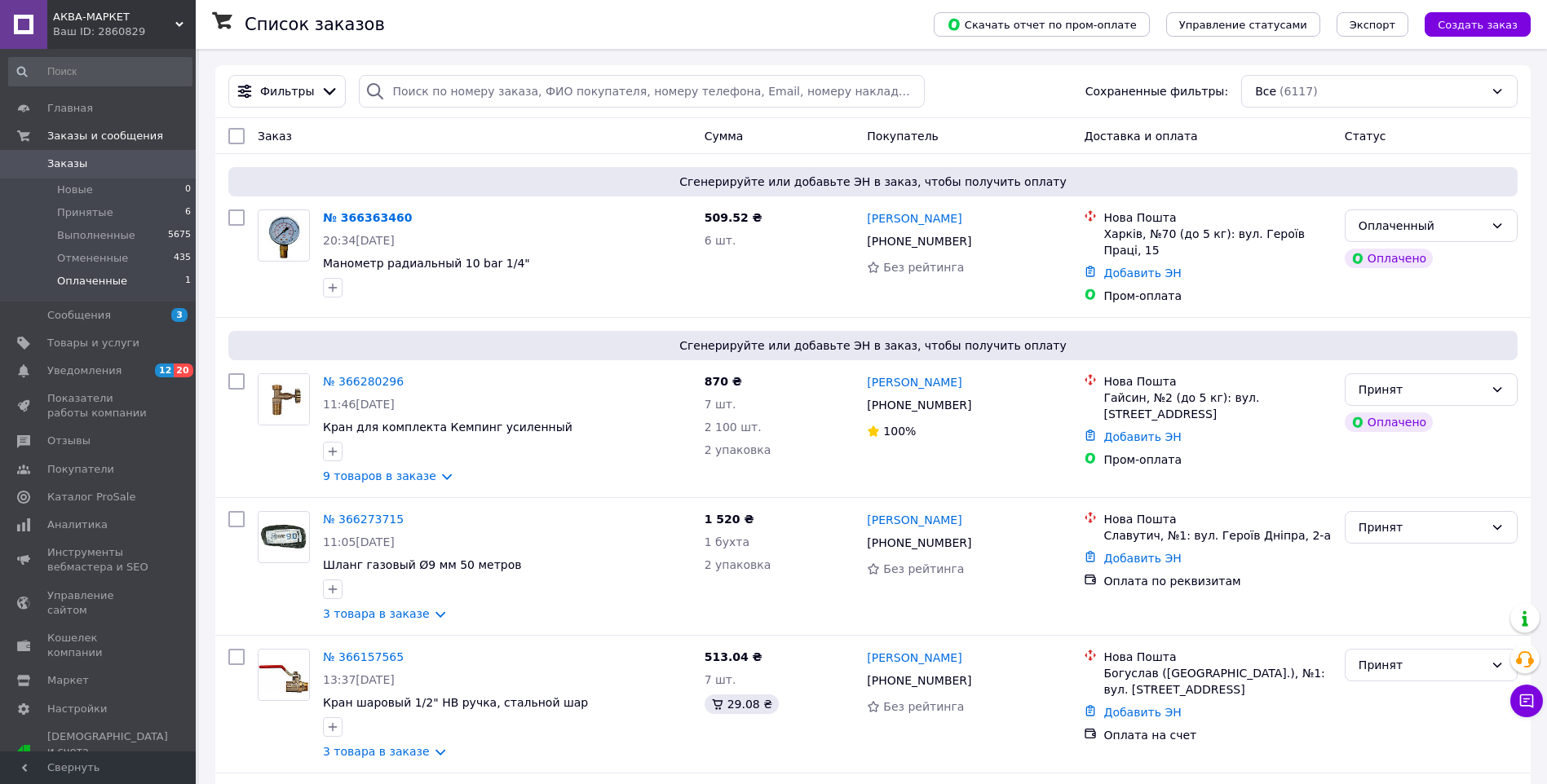
click at [93, 275] on span "Оплаченные" at bounding box center [92, 281] width 70 height 15
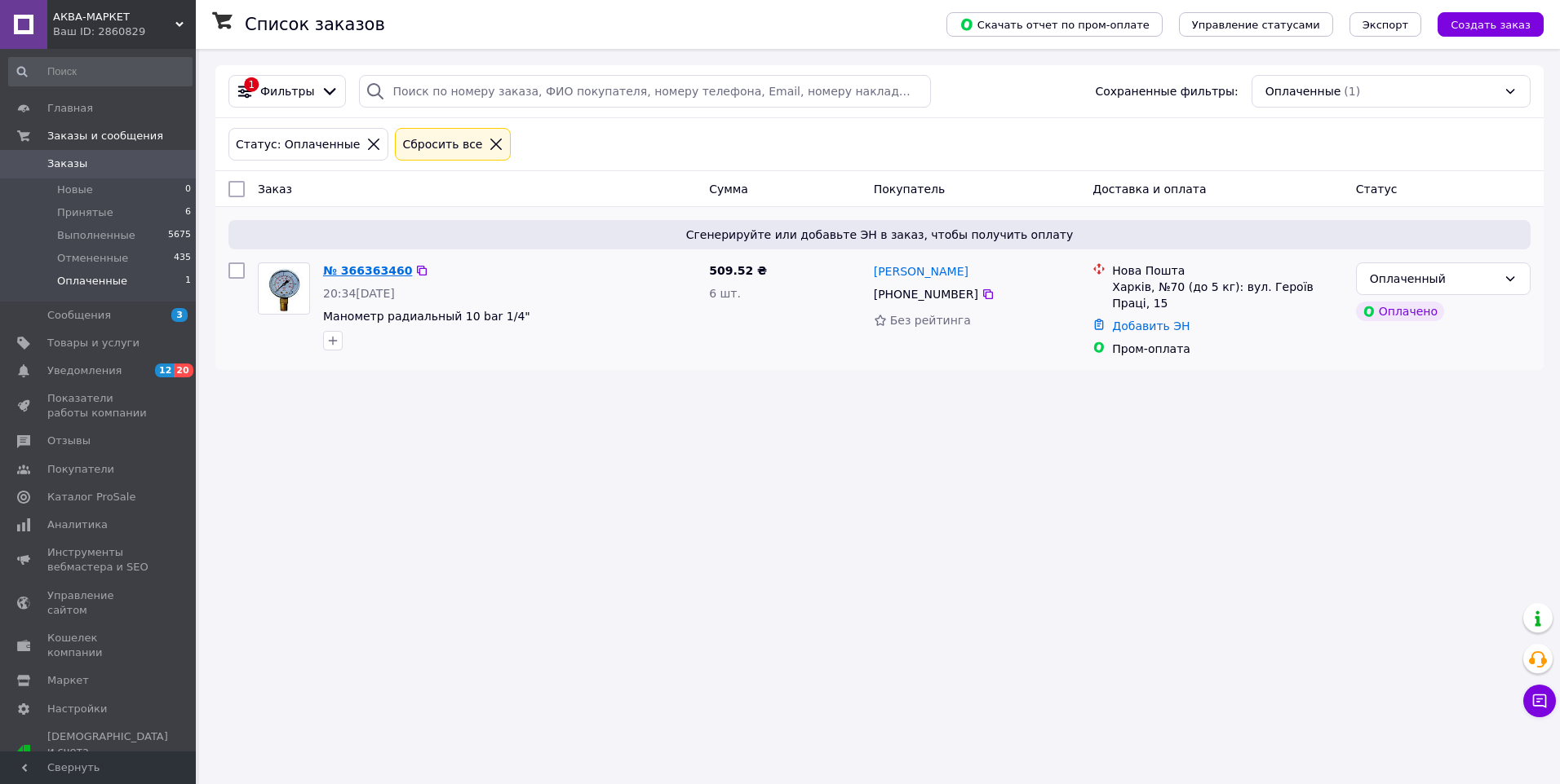
click at [350, 265] on link "№ 366363460" at bounding box center [367, 271] width 89 height 13
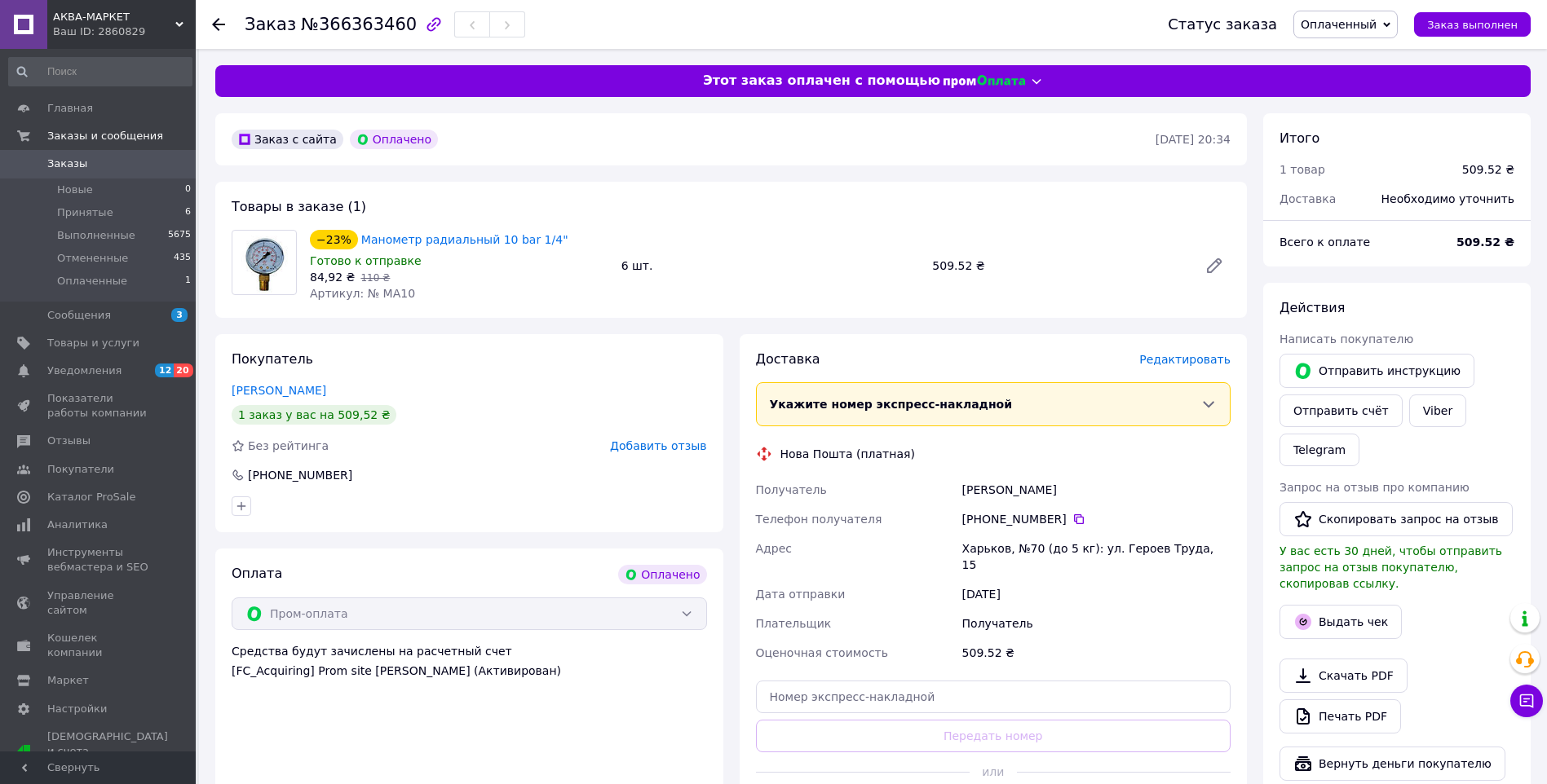
click at [1359, 18] on span "Оплаченный" at bounding box center [1338, 24] width 76 height 13
click at [1342, 56] on li "Принят" at bounding box center [1345, 57] width 102 height 25
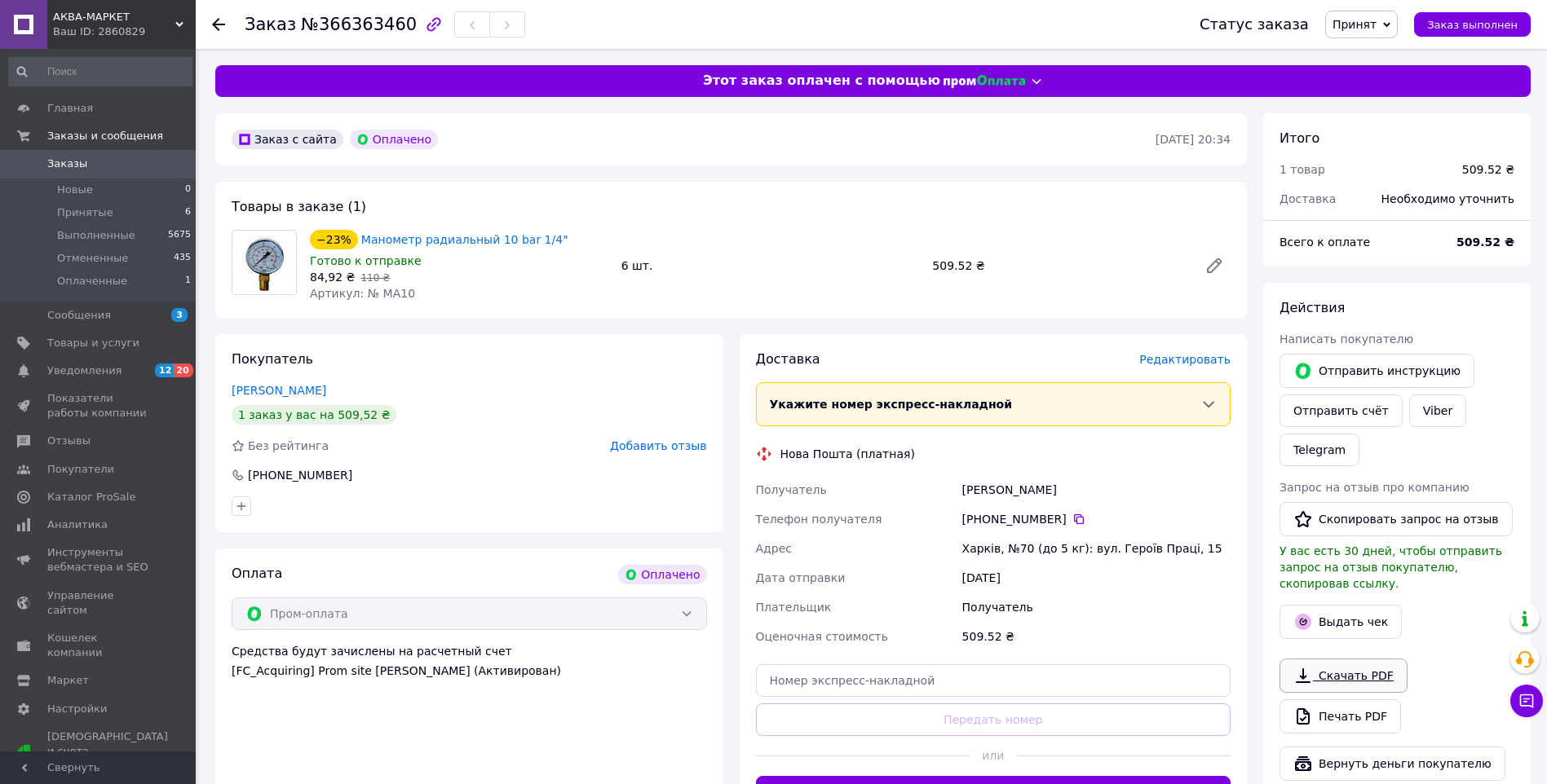
click at [1354, 659] on link "Скачать PDF" at bounding box center [1343, 675] width 128 height 34
click at [216, 21] on use at bounding box center [218, 24] width 13 height 13
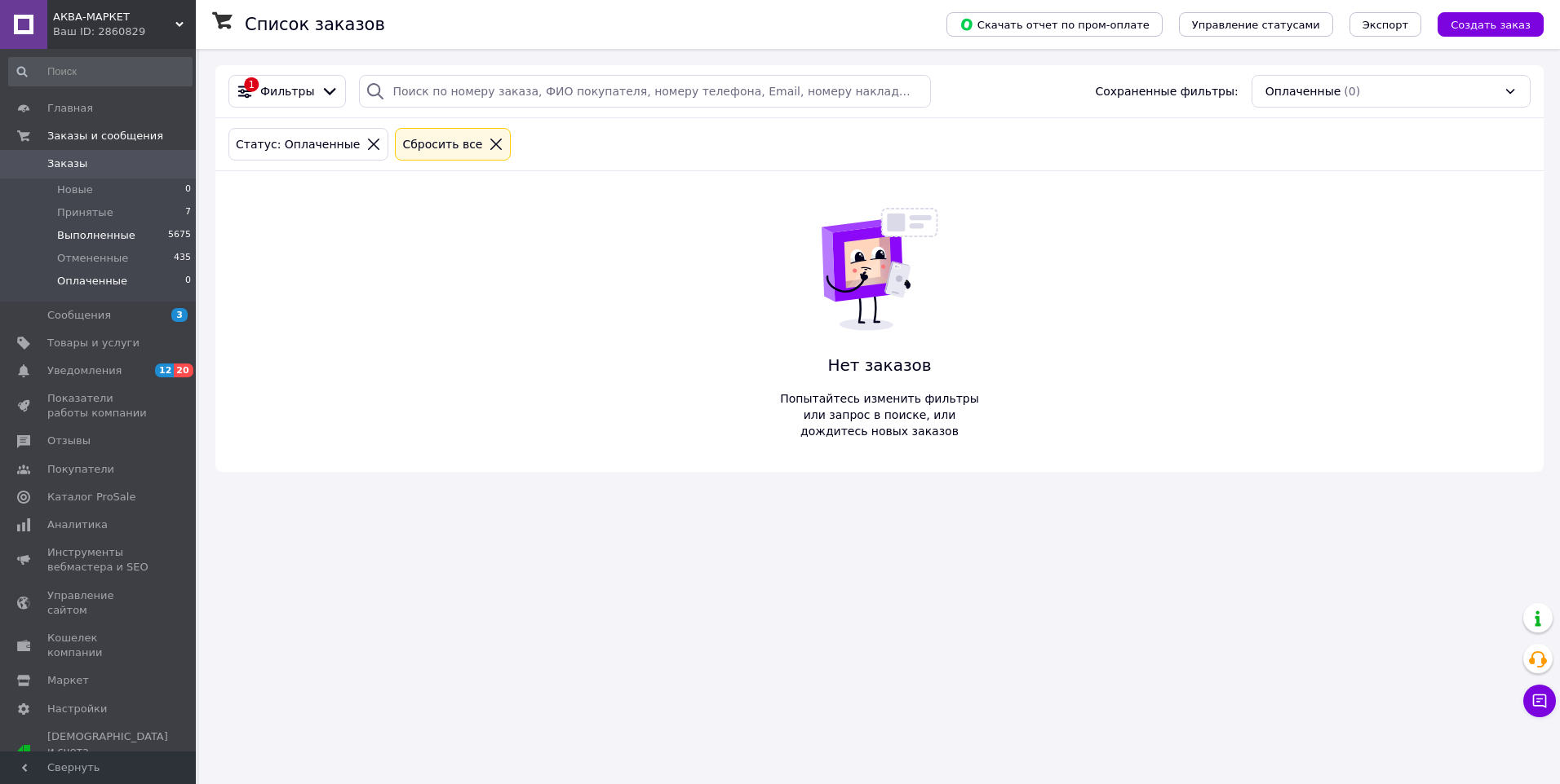
drag, startPoint x: 85, startPoint y: 212, endPoint x: 114, endPoint y: 228, distance: 33.1
click at [85, 212] on span "Принятые" at bounding box center [85, 213] width 56 height 15
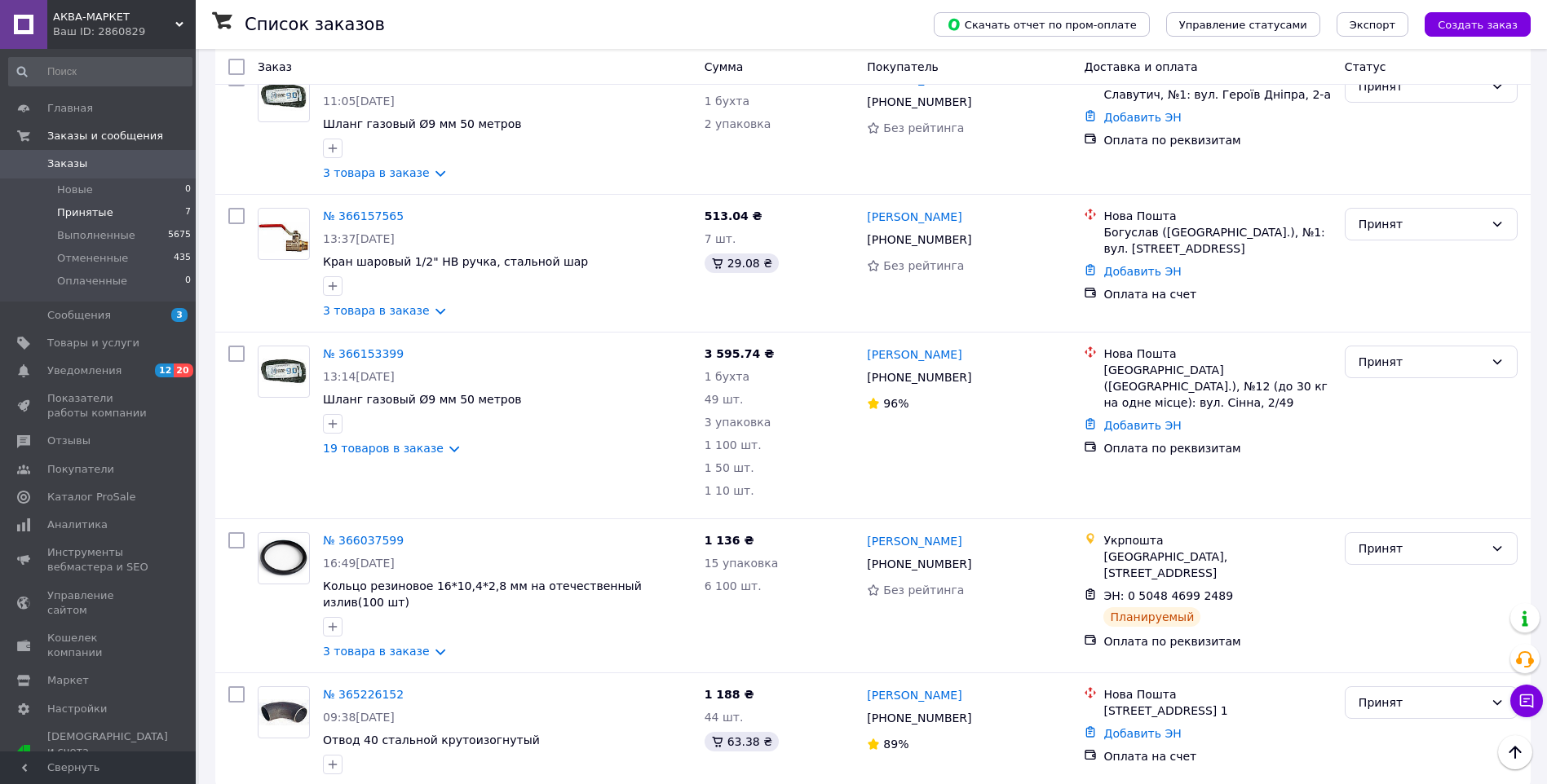
scroll to position [500, 0]
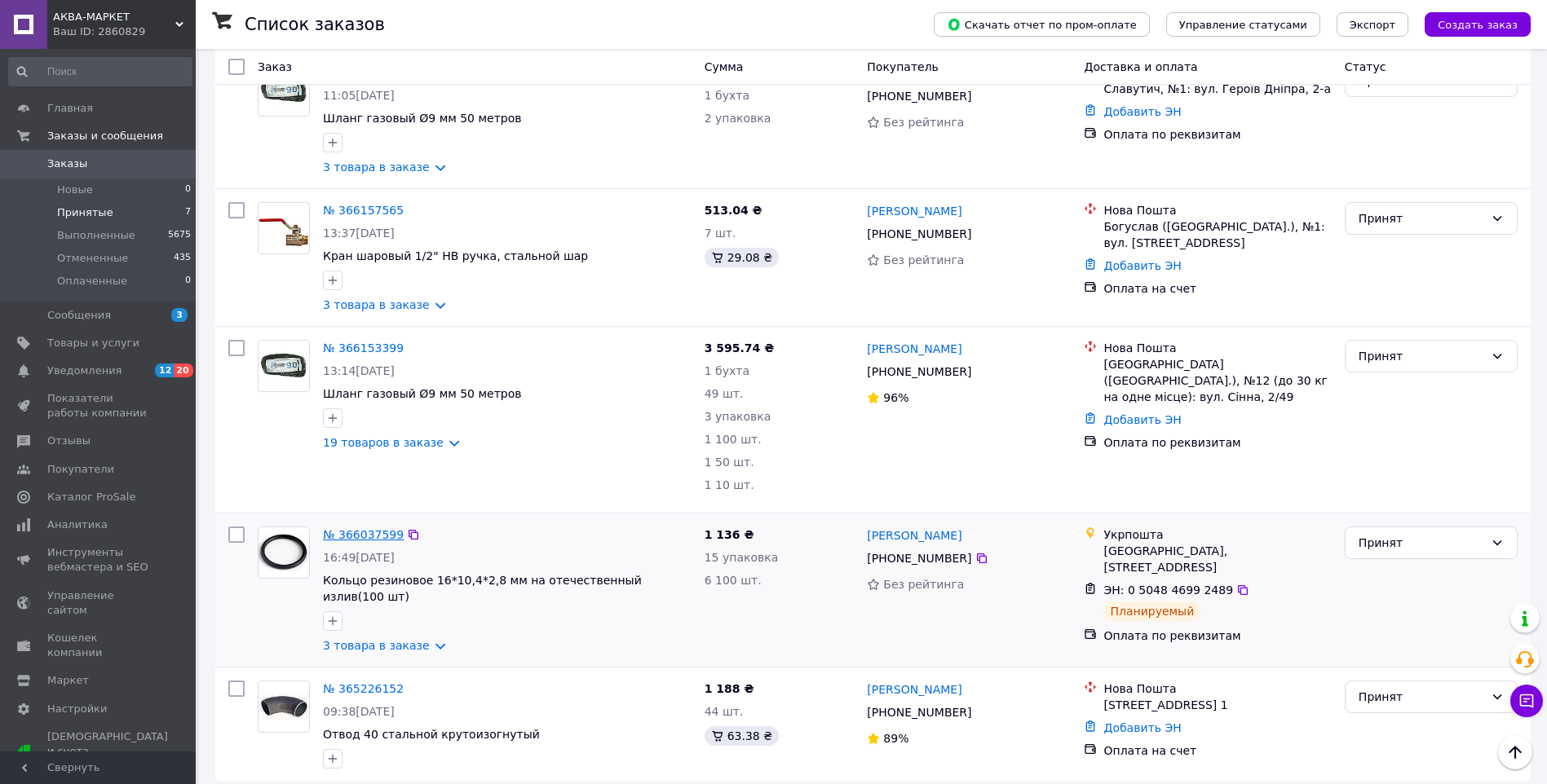
click at [371, 528] on link "№ 366037599" at bounding box center [364, 534] width 81 height 13
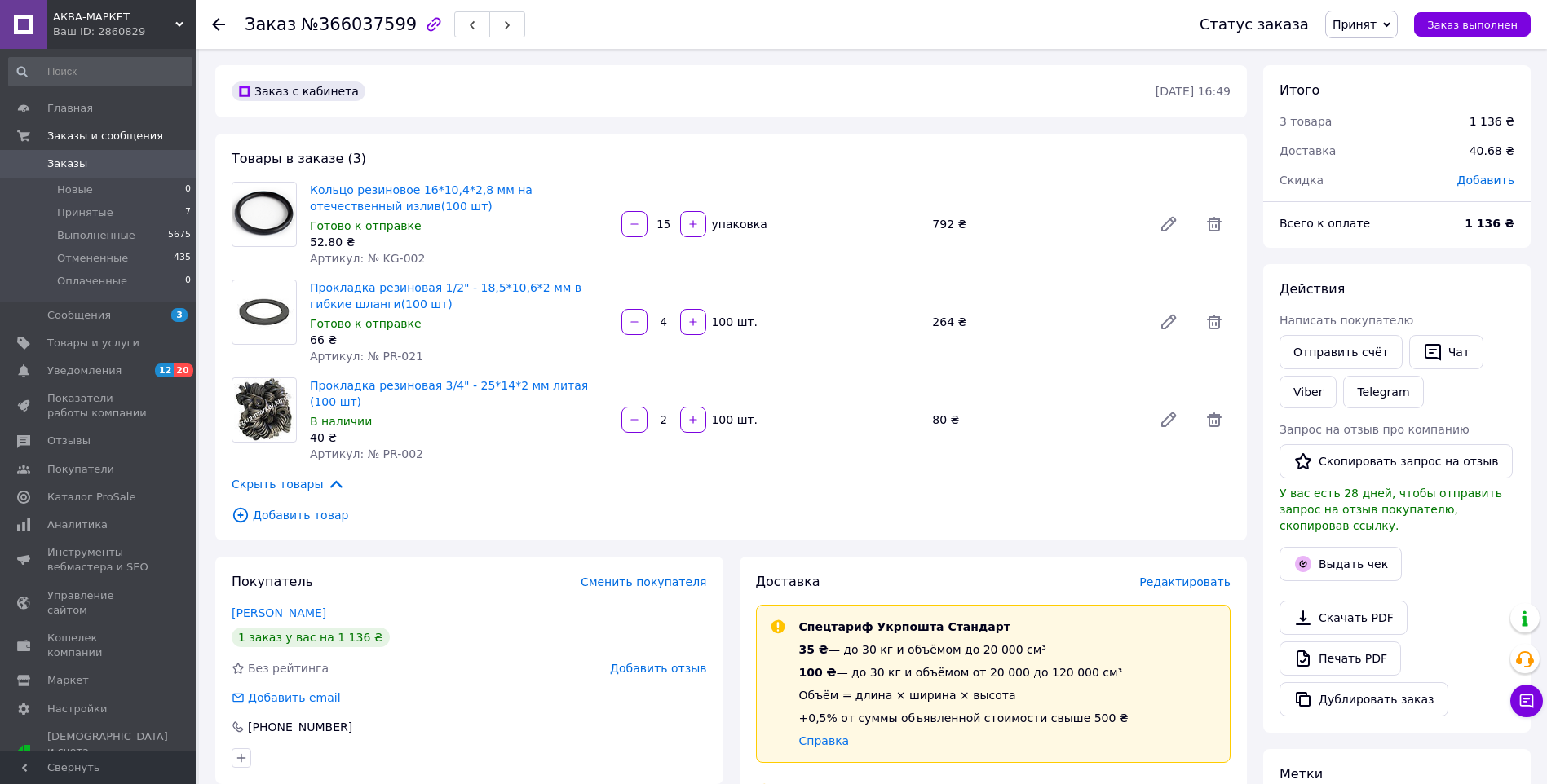
click at [214, 21] on icon at bounding box center [218, 24] width 13 height 13
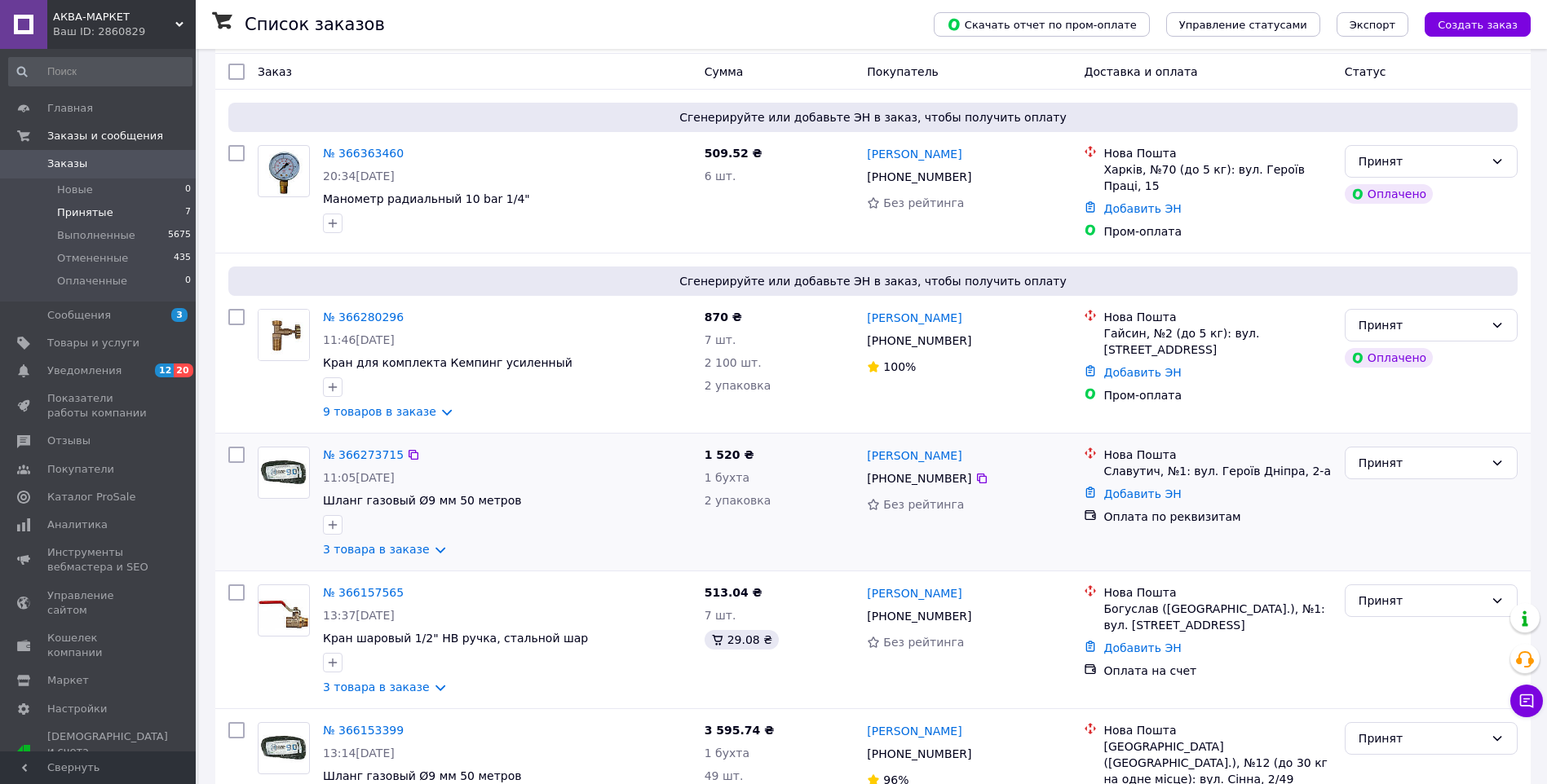
scroll to position [500, 0]
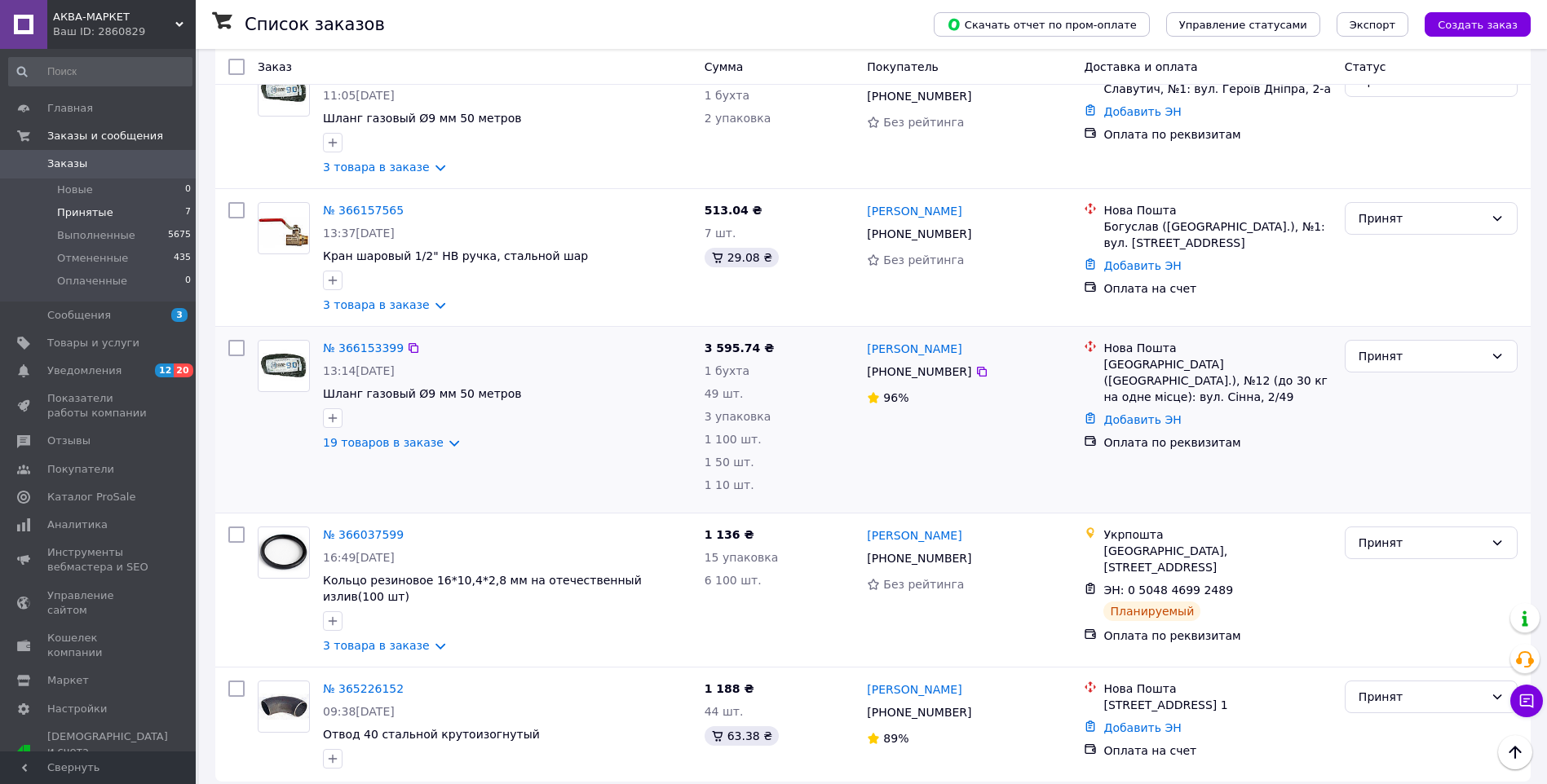
click at [375, 338] on div "№ 366153399" at bounding box center [364, 348] width 84 height 19
click at [375, 342] on link "№ 366153399" at bounding box center [364, 348] width 81 height 13
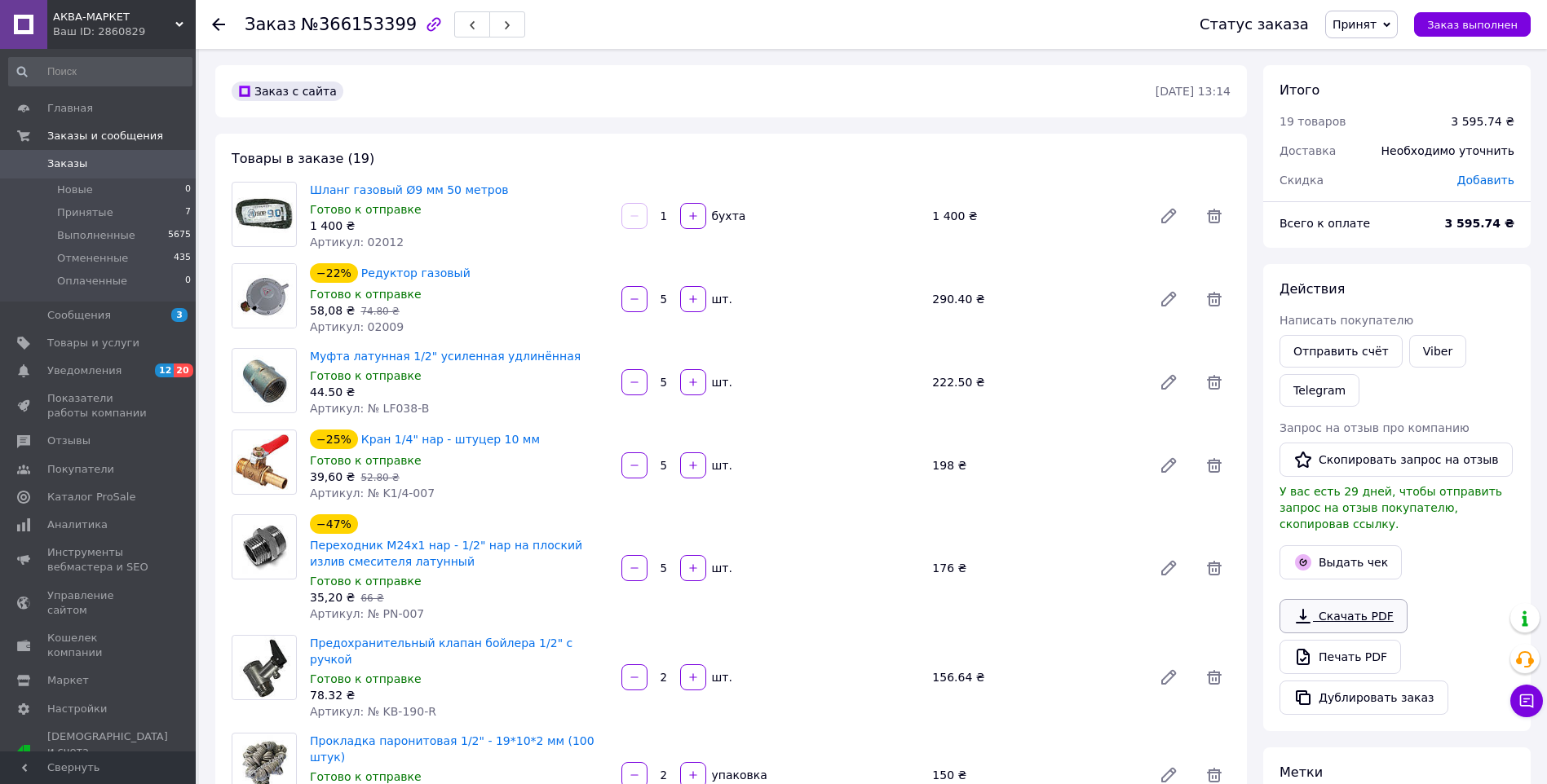
click at [1335, 599] on link "Скачать PDF" at bounding box center [1343, 616] width 128 height 34
click at [220, 24] on use at bounding box center [218, 24] width 13 height 13
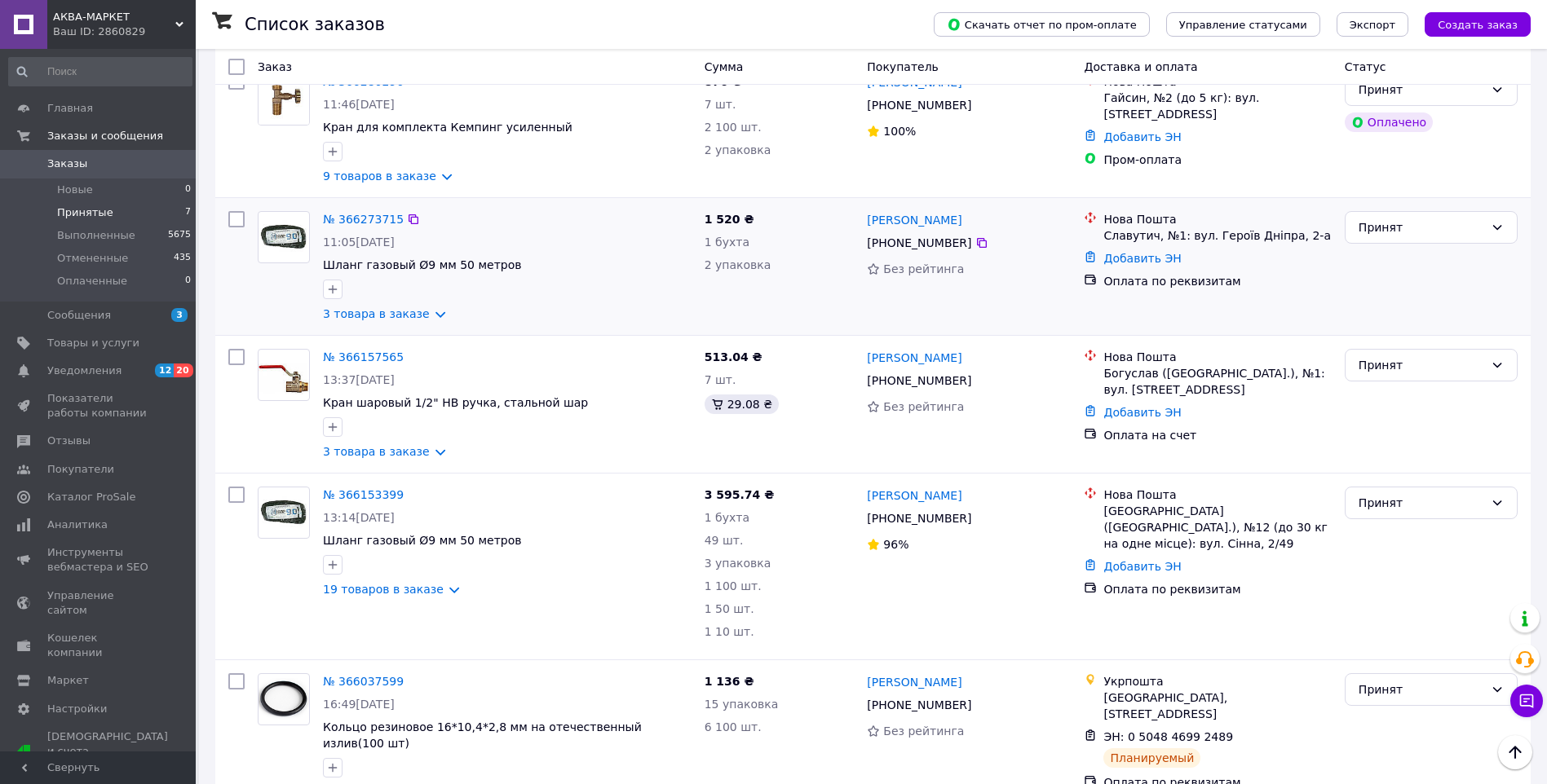
scroll to position [326, 0]
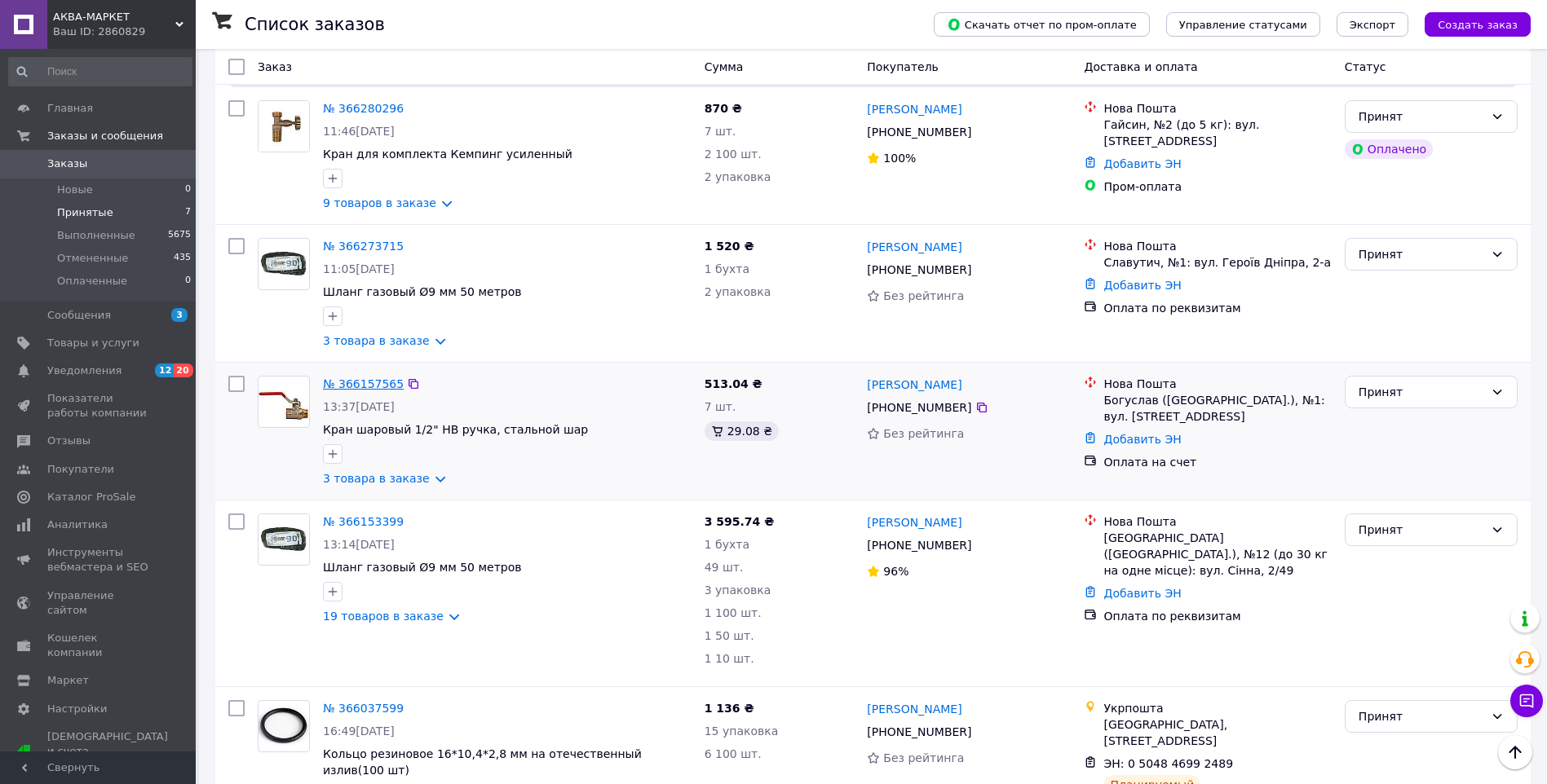
click at [364, 378] on link "№ 366157565" at bounding box center [364, 384] width 81 height 13
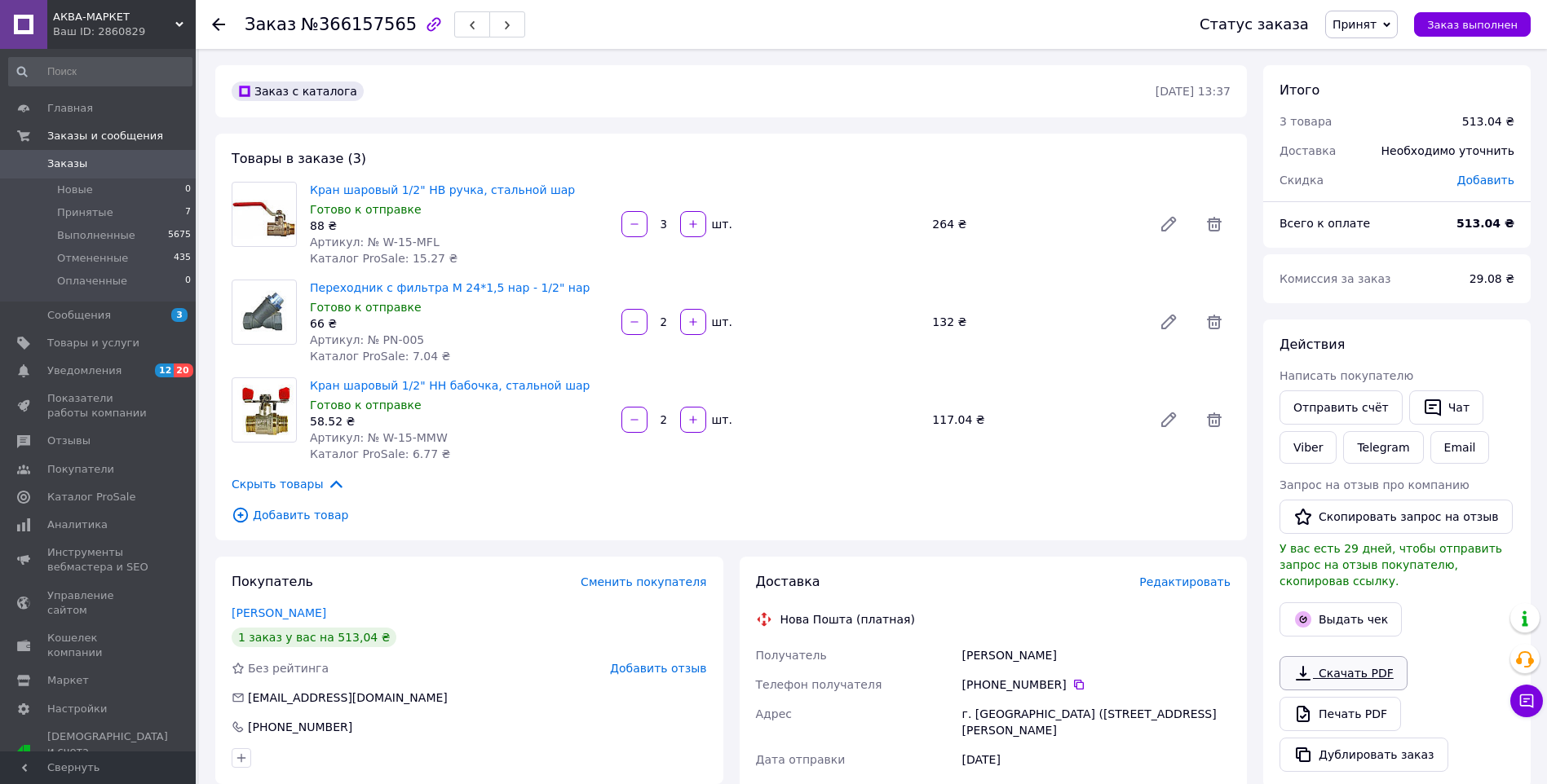
click at [1324, 656] on link "Скачать PDF" at bounding box center [1343, 673] width 128 height 34
click at [215, 22] on use at bounding box center [218, 24] width 13 height 13
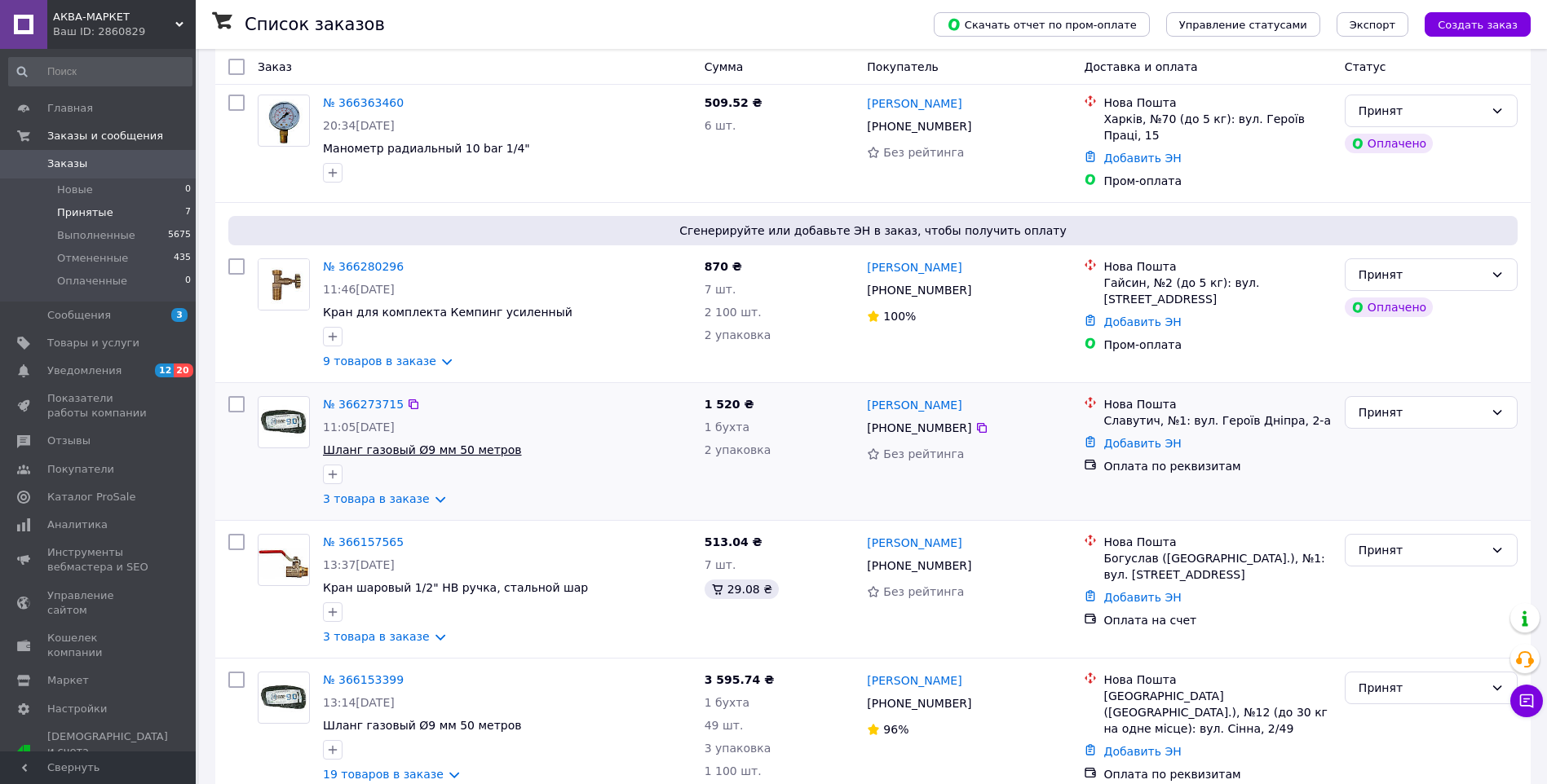
scroll to position [244, 0]
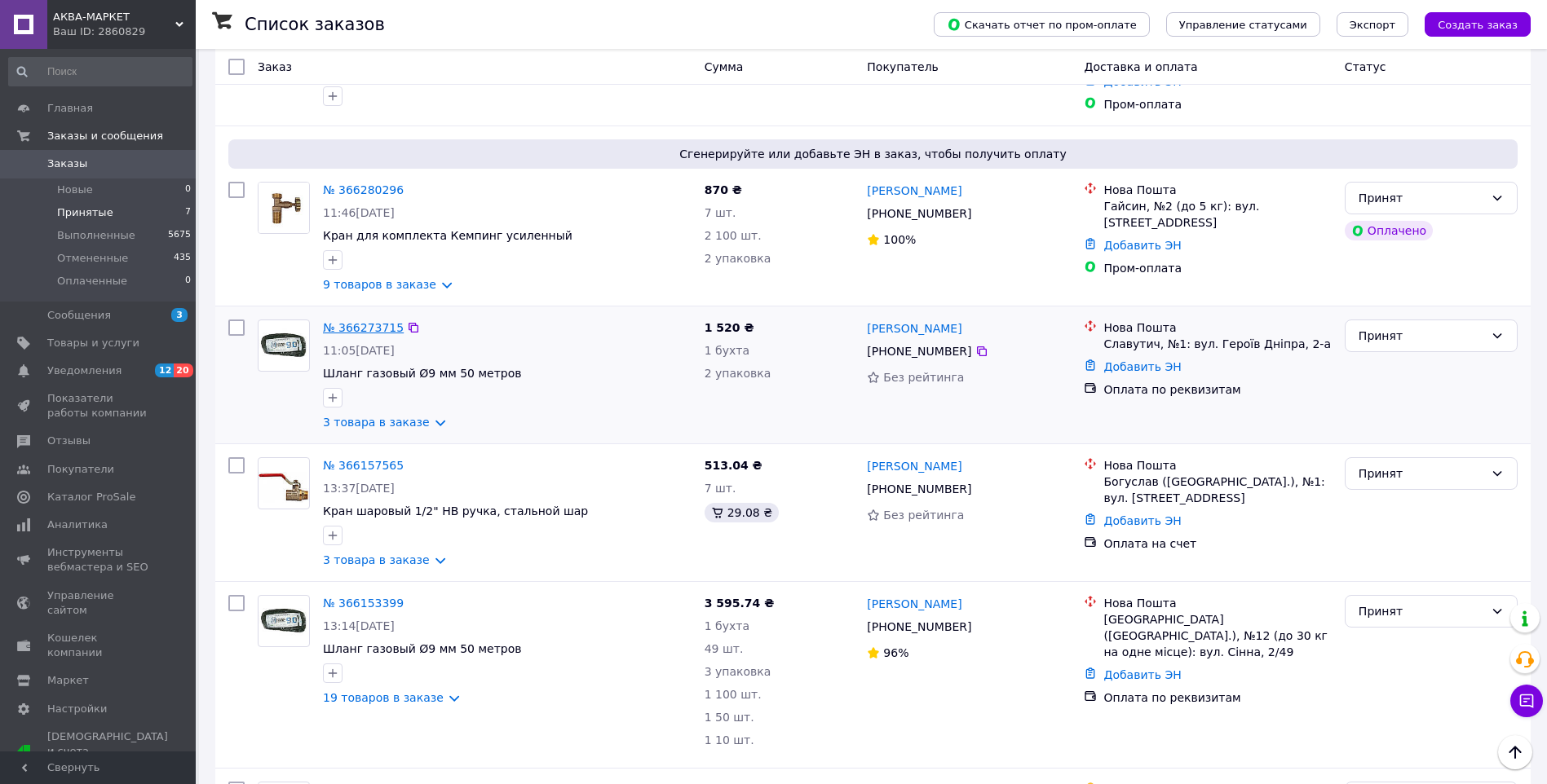
click at [381, 321] on link "№ 366273715" at bounding box center [364, 328] width 81 height 13
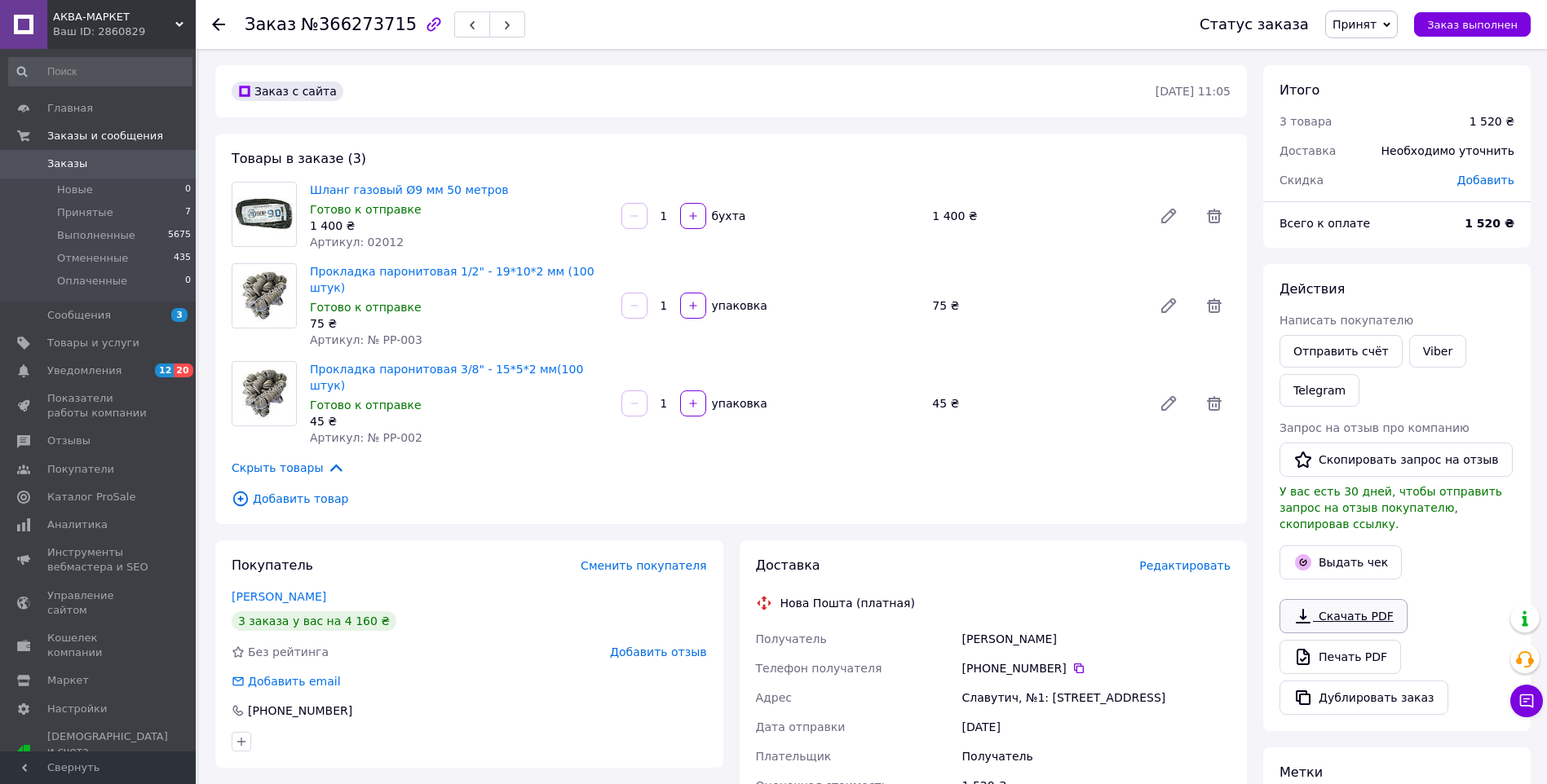
click at [1340, 599] on link "Скачать PDF" at bounding box center [1343, 616] width 128 height 34
click at [219, 22] on icon at bounding box center [218, 24] width 13 height 13
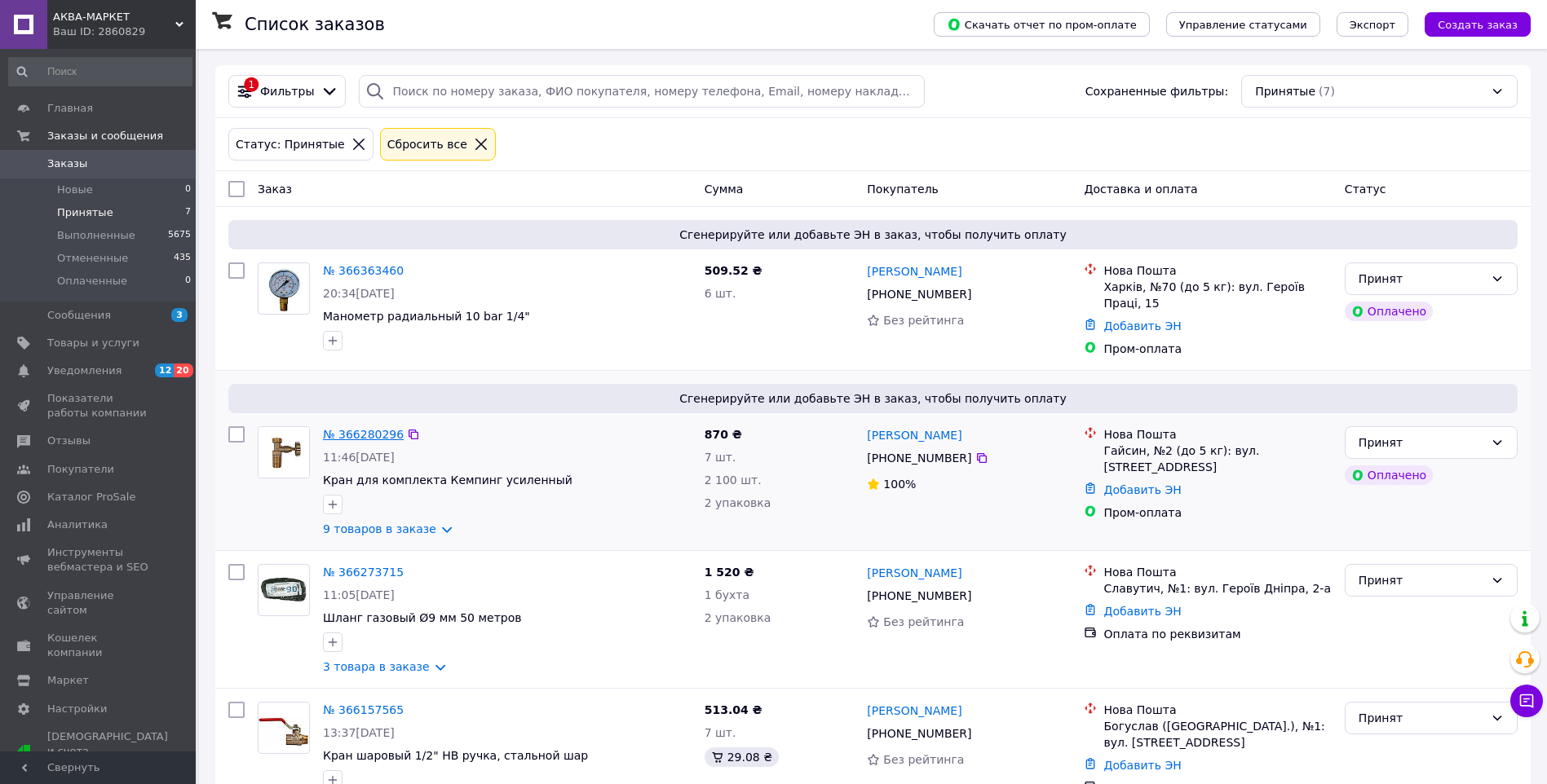
click at [364, 428] on link "№ 366280296" at bounding box center [364, 434] width 81 height 13
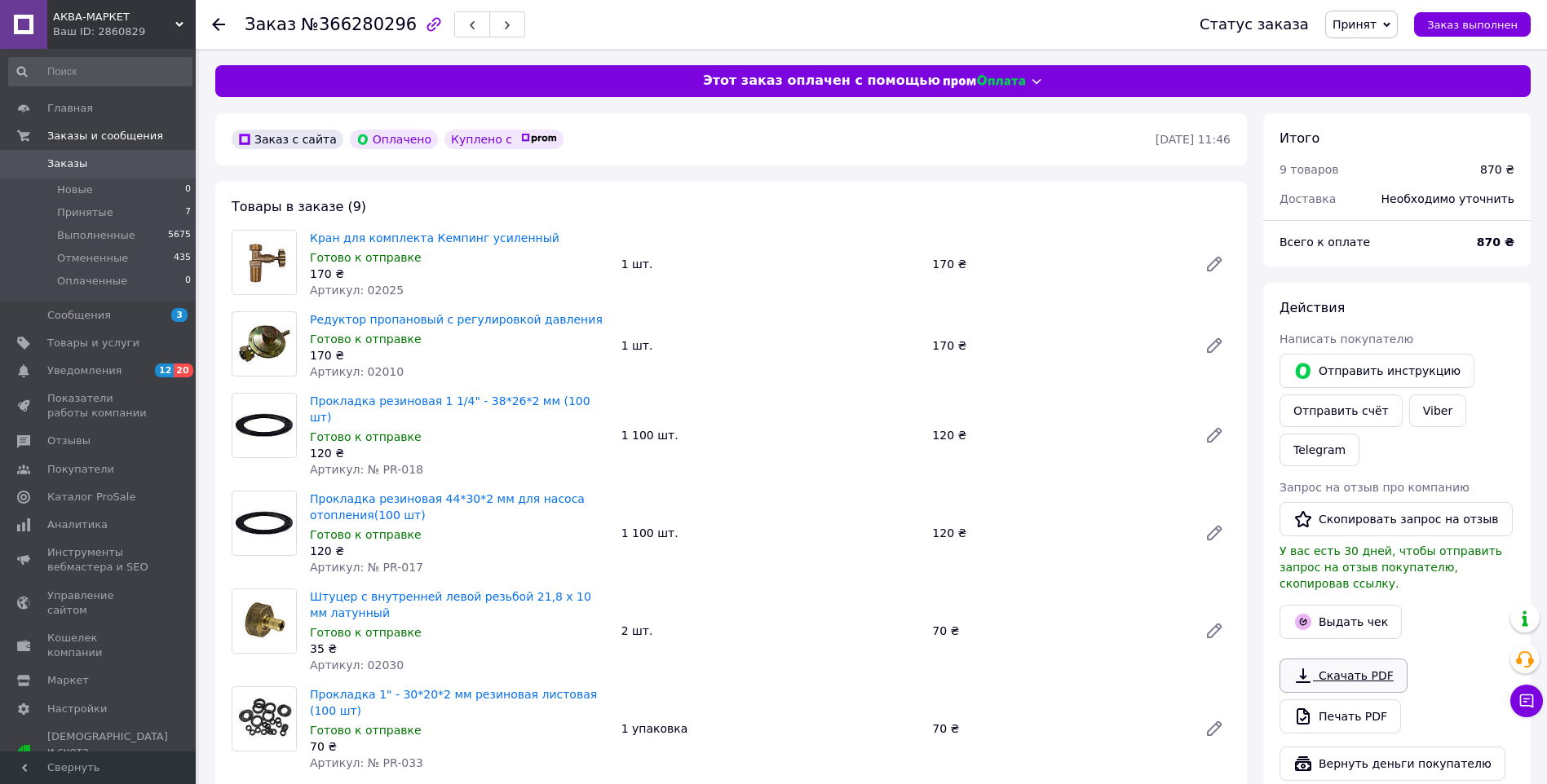
click at [1339, 659] on link "Скачать PDF" at bounding box center [1343, 675] width 128 height 34
click at [218, 21] on icon at bounding box center [218, 24] width 13 height 13
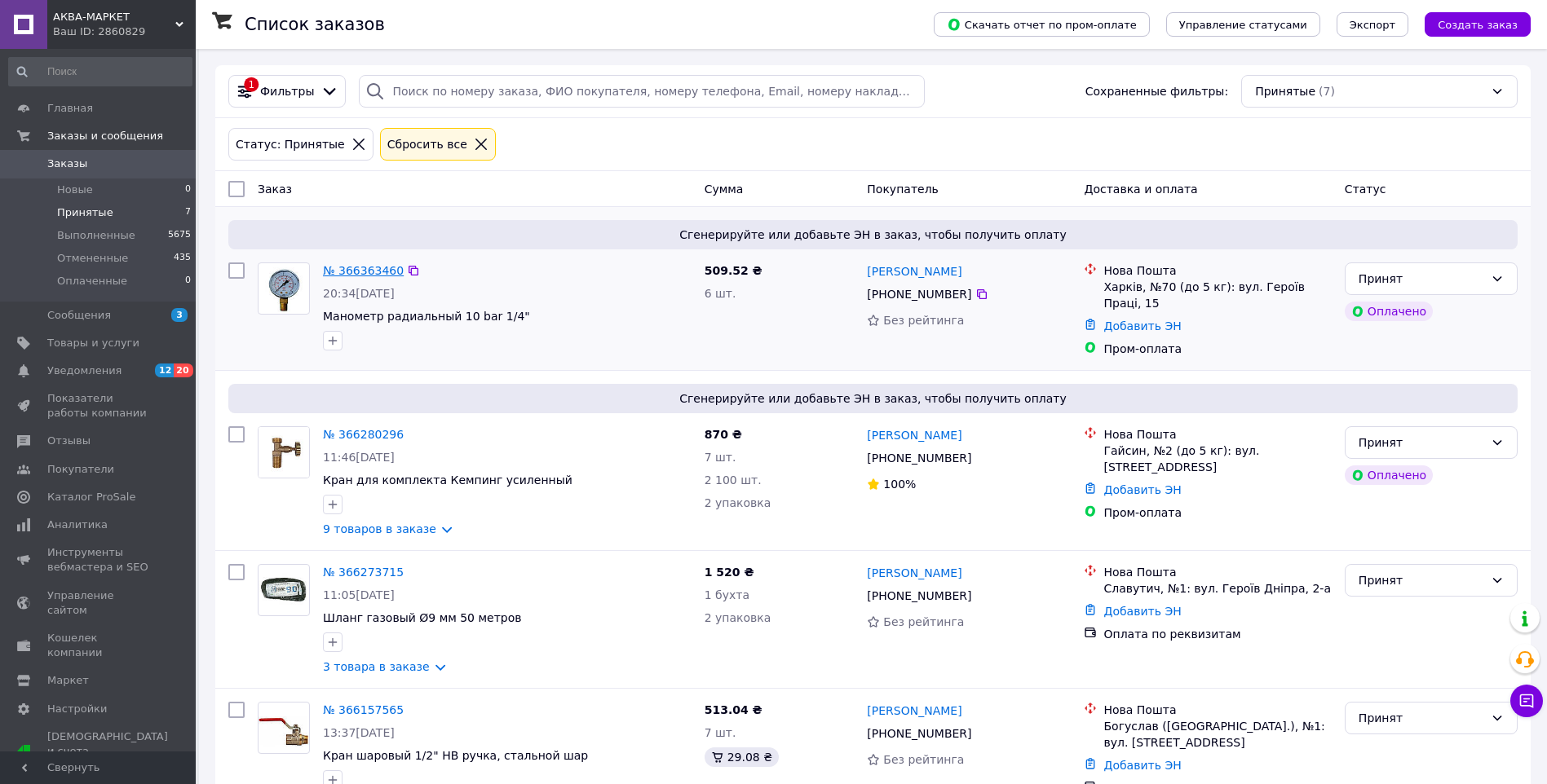
click at [364, 266] on link "№ 366363460" at bounding box center [364, 271] width 81 height 13
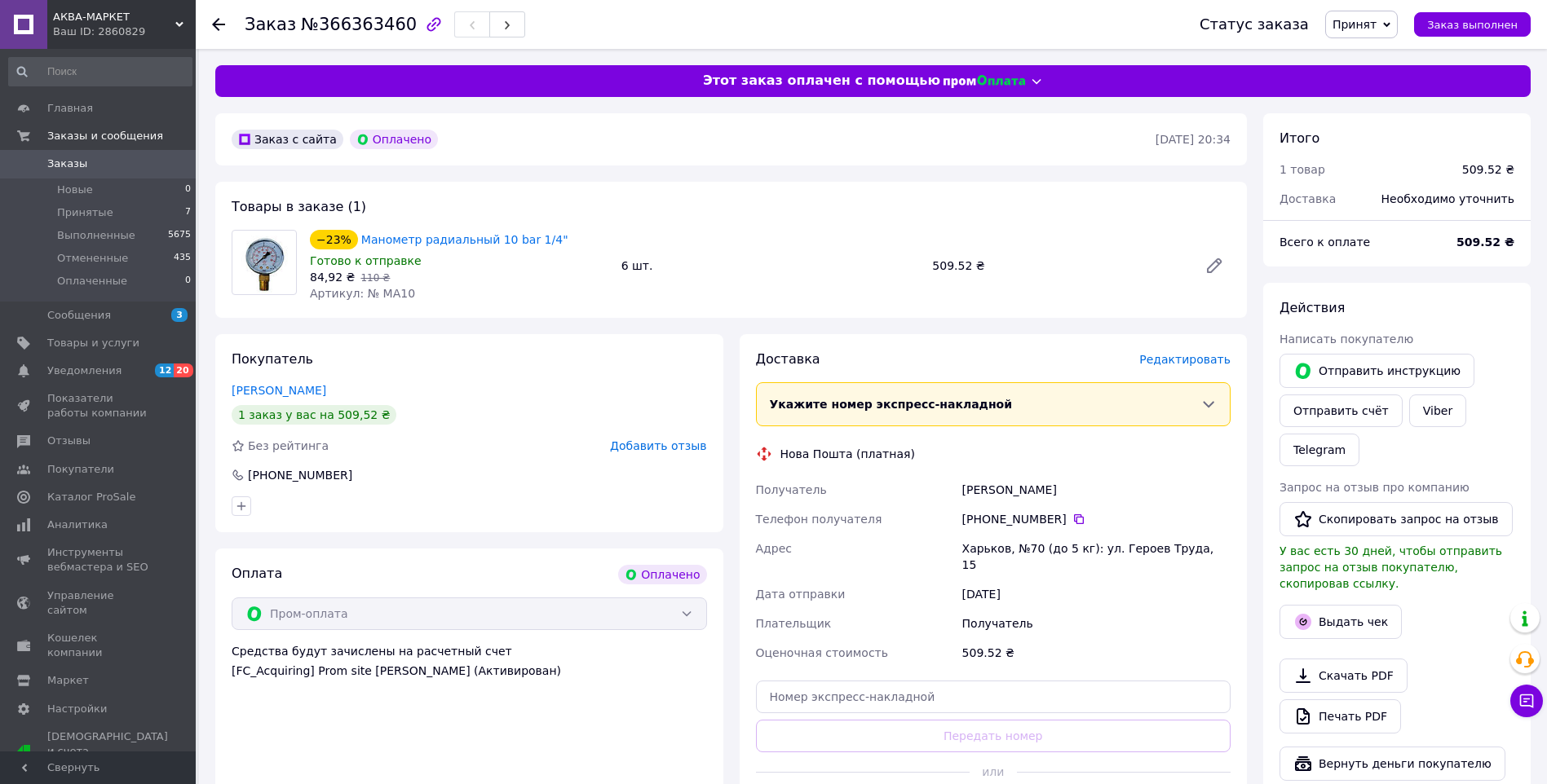
click at [216, 19] on icon at bounding box center [218, 24] width 13 height 13
